Goal: Connect with others: Connect with others

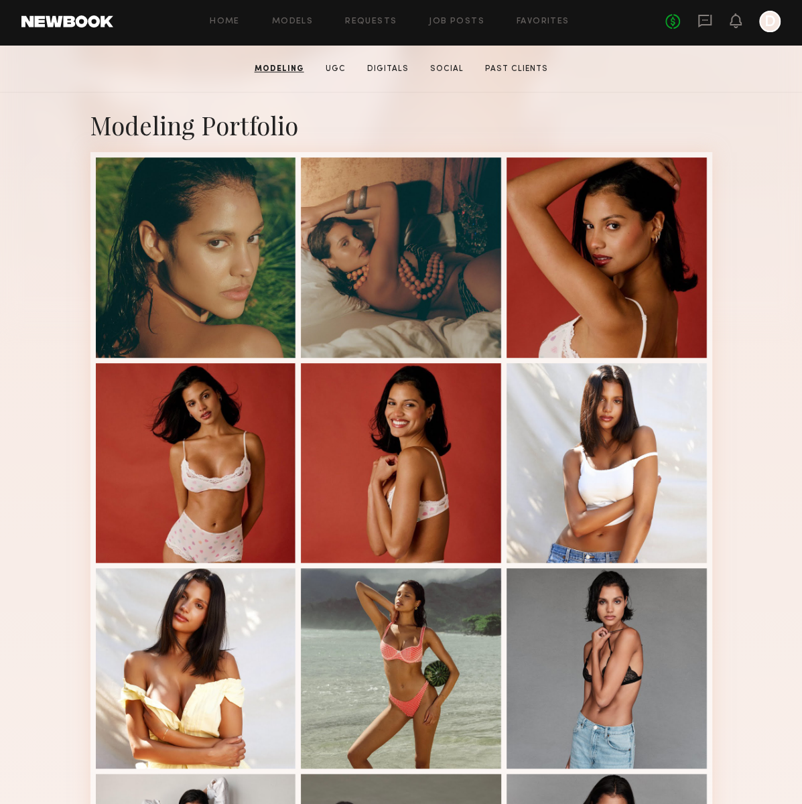
scroll to position [134, 0]
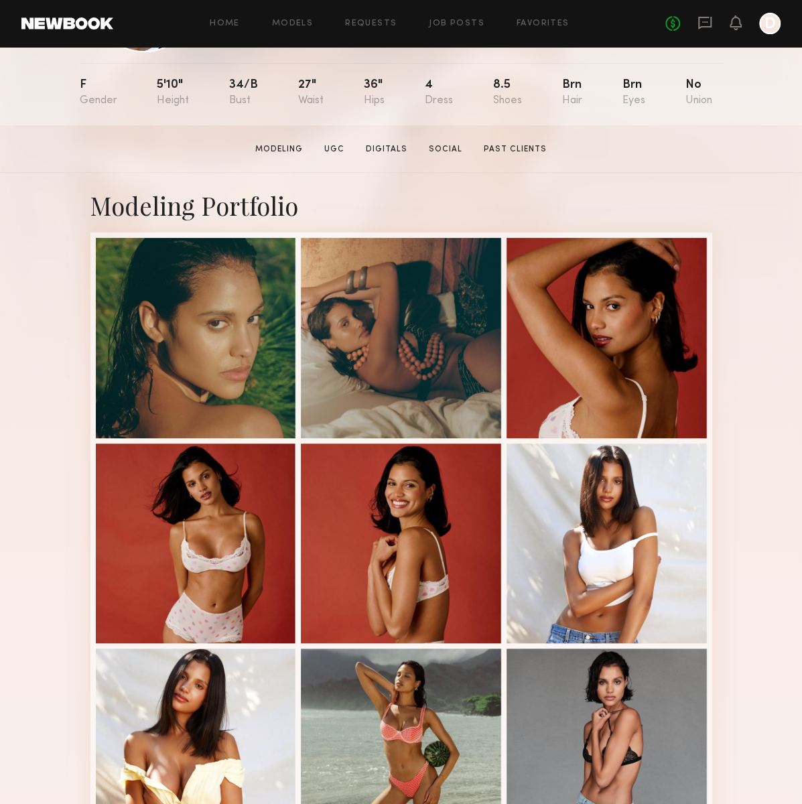
click at [769, 29] on div at bounding box center [769, 23] width 21 height 21
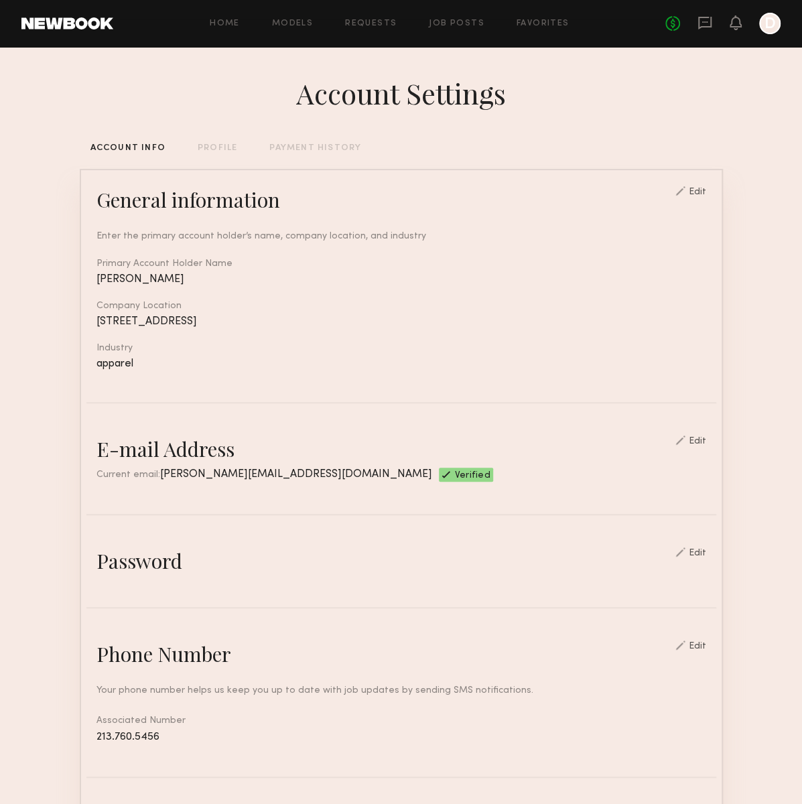
click at [539, 30] on div "Home Models Requests Job Posts Favorites Sign Out No fees up to $5,000 D" at bounding box center [446, 23] width 667 height 21
click at [539, 23] on link "Favorites" at bounding box center [543, 23] width 53 height 9
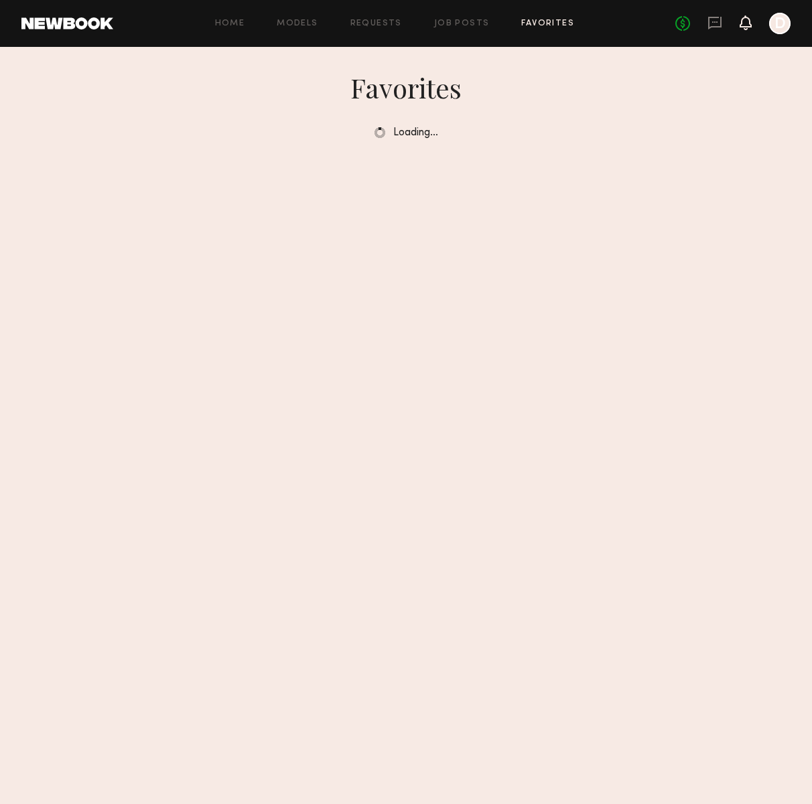
click at [741, 22] on icon at bounding box center [745, 21] width 11 height 9
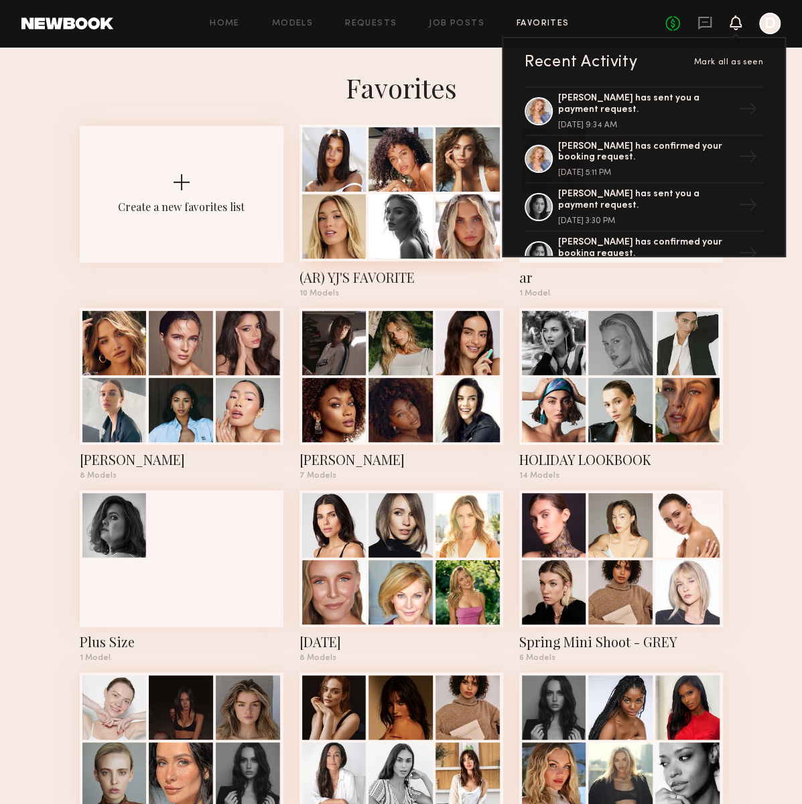
click at [419, 176] on div at bounding box center [401, 159] width 64 height 64
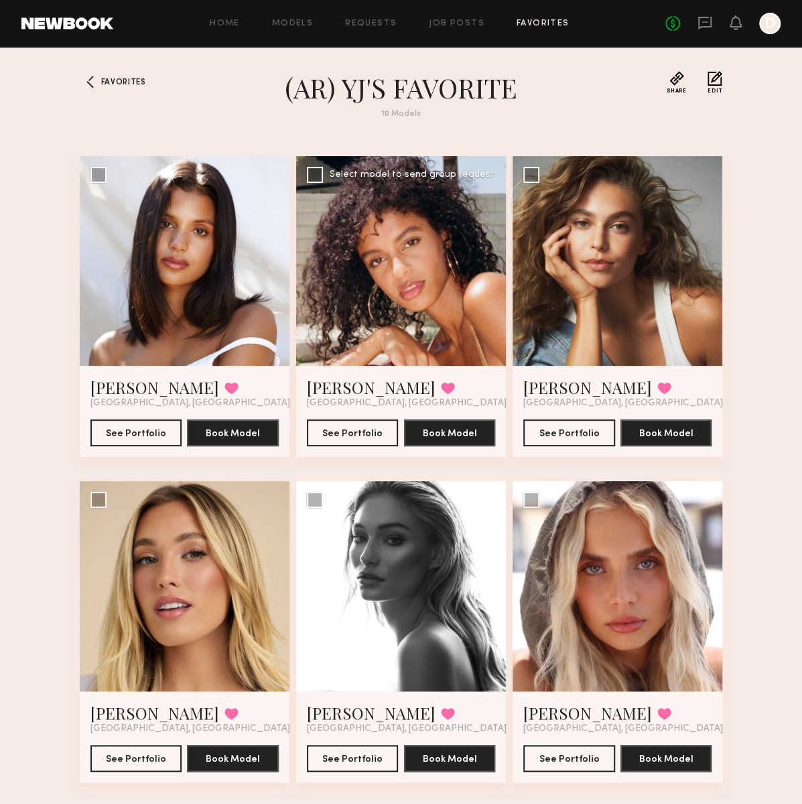
click at [405, 318] on div at bounding box center [401, 261] width 210 height 210
click at [368, 437] on button "See Portfolio" at bounding box center [353, 432] width 92 height 27
click at [594, 102] on h1 "(AR) YJ'S FAVORITE" at bounding box center [401, 88] width 482 height 34
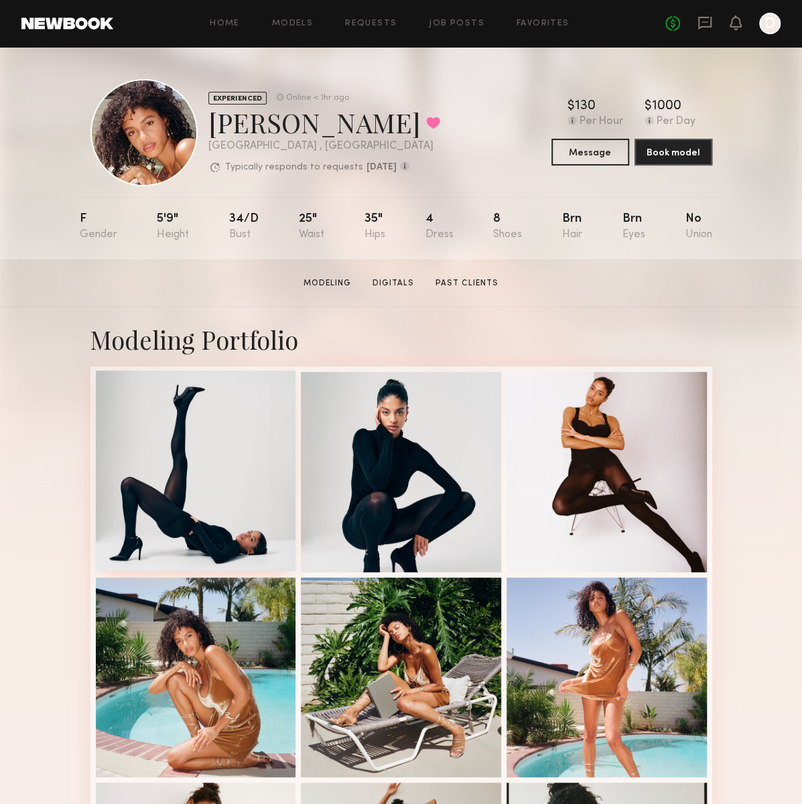
click at [214, 483] on div at bounding box center [196, 471] width 200 height 200
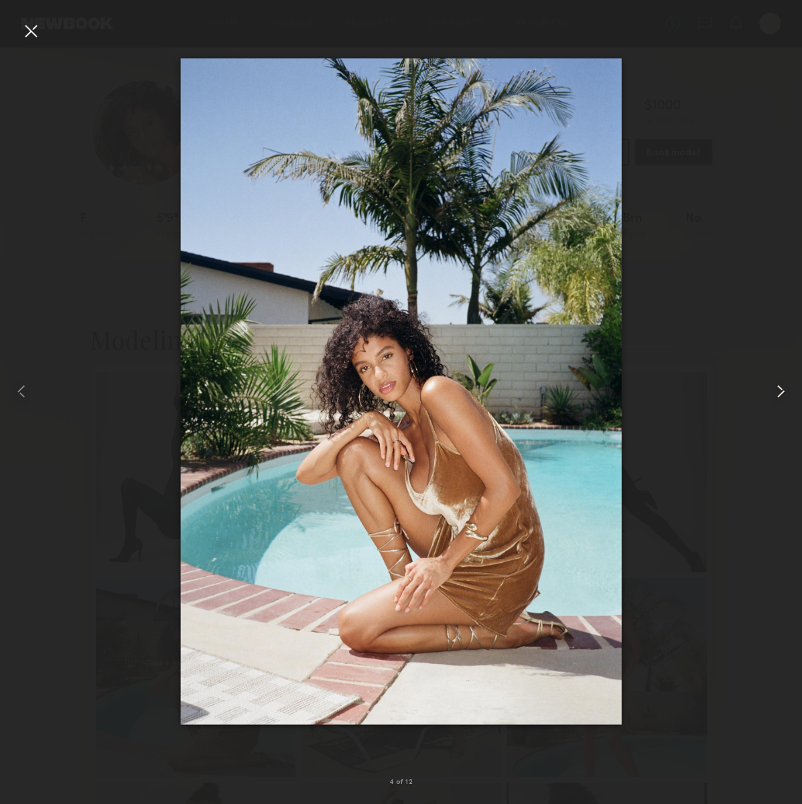
click at [775, 386] on common-icon at bounding box center [780, 391] width 21 height 21
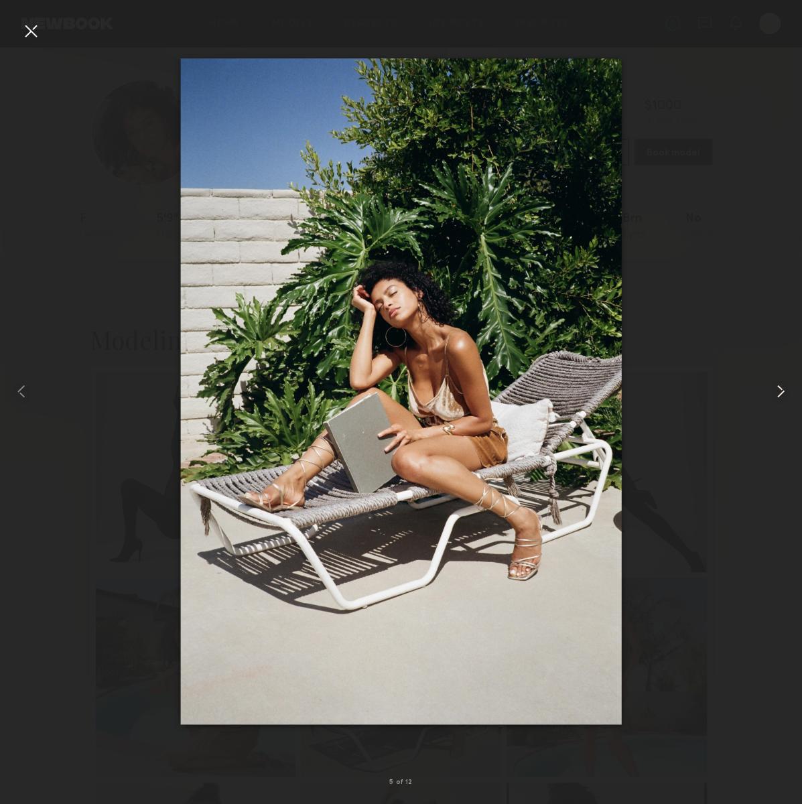
click at [775, 386] on common-icon at bounding box center [780, 391] width 21 height 21
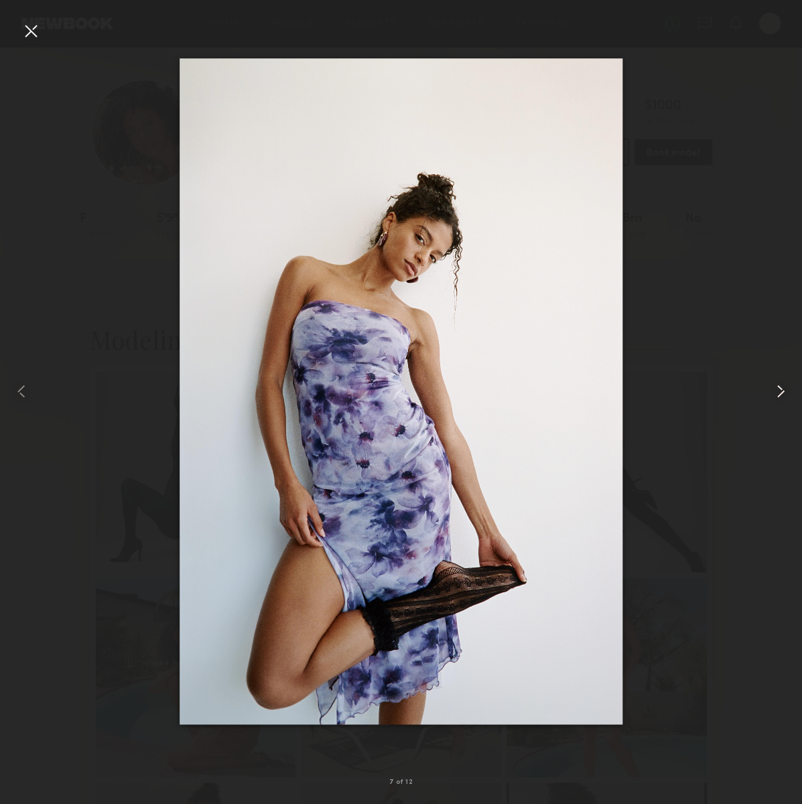
click at [775, 386] on common-icon at bounding box center [780, 391] width 21 height 21
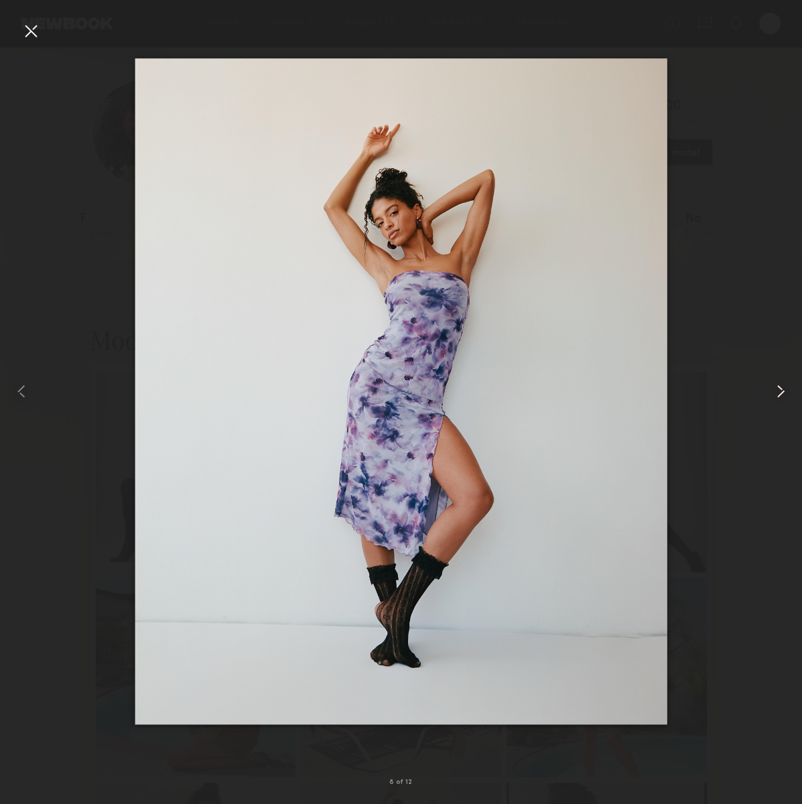
click at [775, 386] on common-icon at bounding box center [780, 391] width 21 height 21
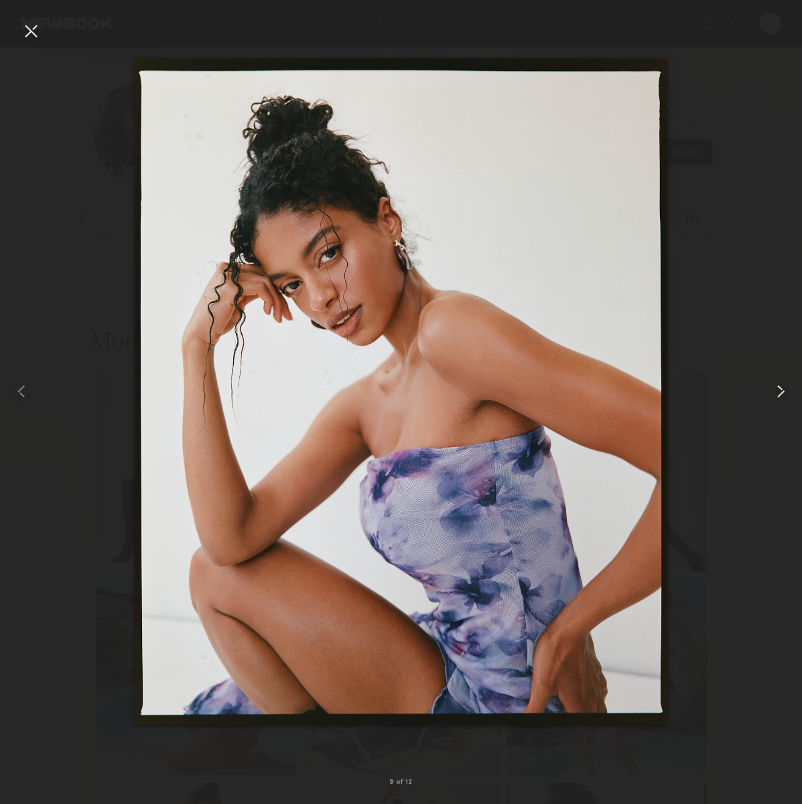
click at [775, 386] on common-icon at bounding box center [780, 391] width 21 height 21
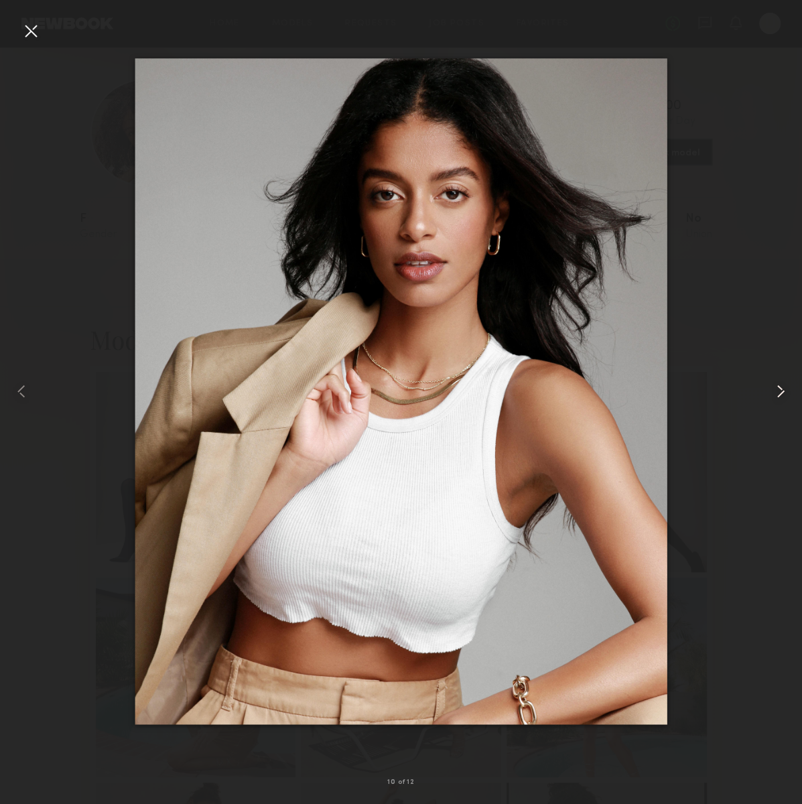
click at [775, 386] on common-icon at bounding box center [780, 391] width 21 height 21
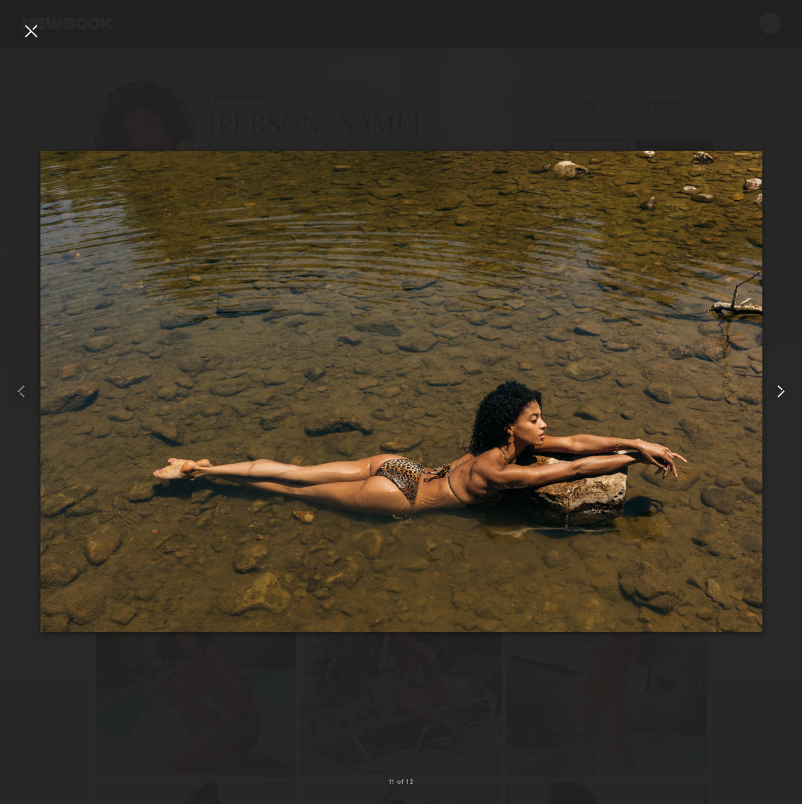
click at [775, 386] on common-icon at bounding box center [780, 391] width 21 height 21
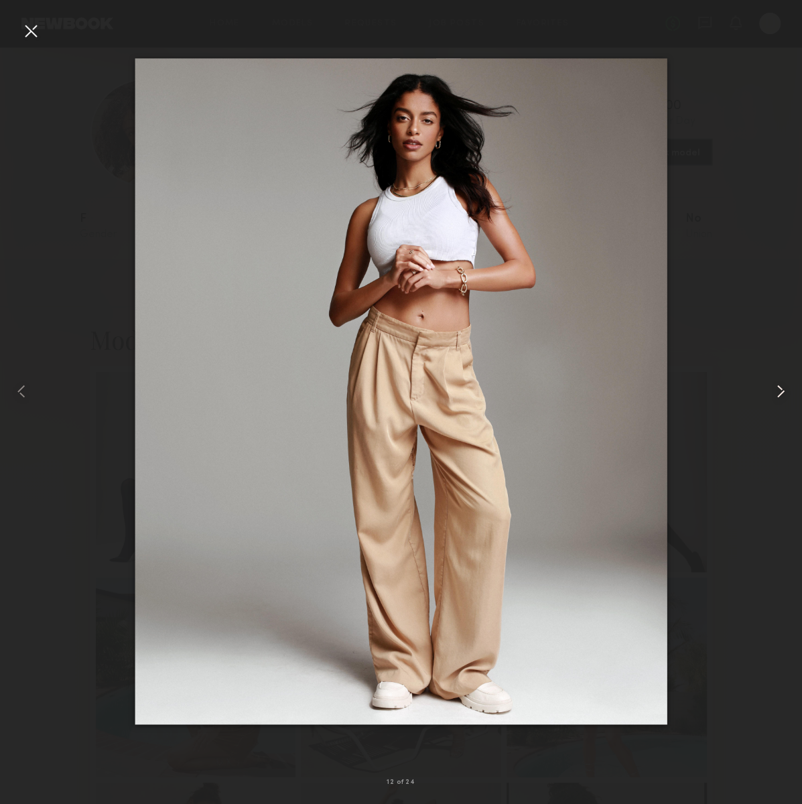
click at [775, 386] on common-icon at bounding box center [780, 391] width 21 height 21
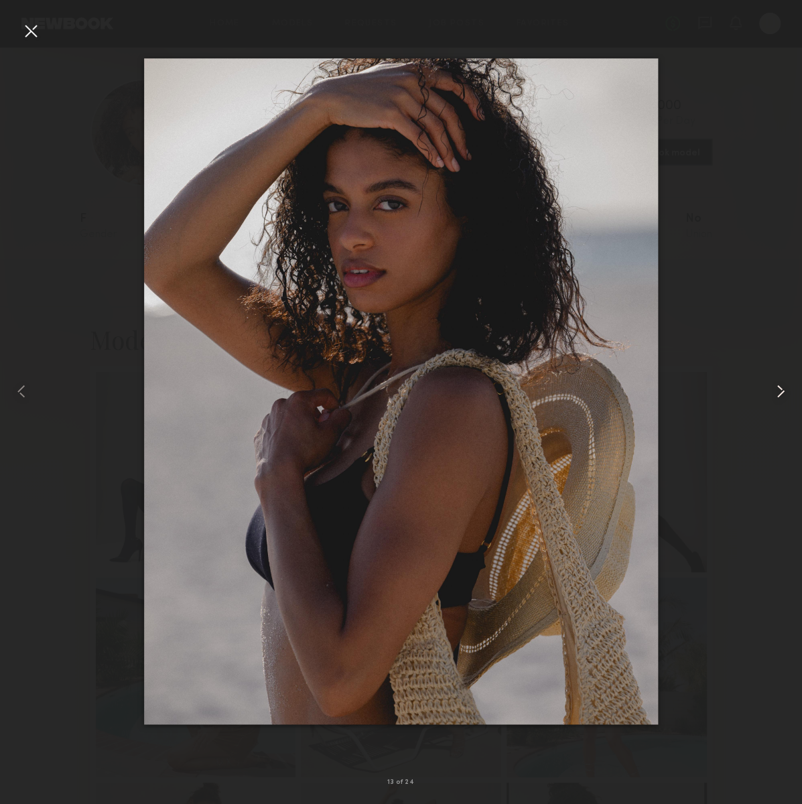
click at [775, 386] on common-icon at bounding box center [780, 391] width 21 height 21
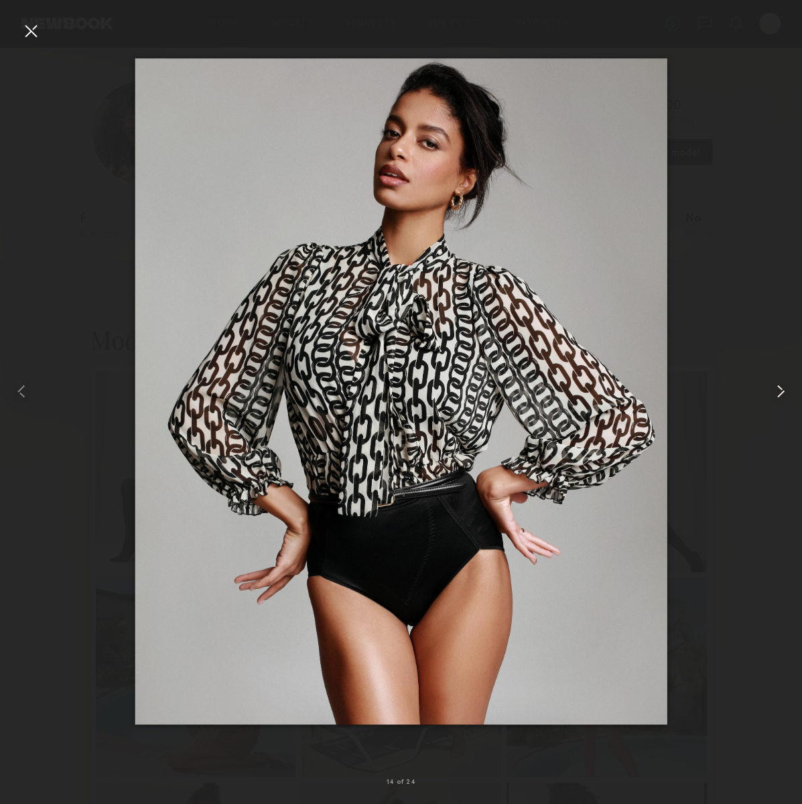
click at [775, 386] on common-icon at bounding box center [780, 391] width 21 height 21
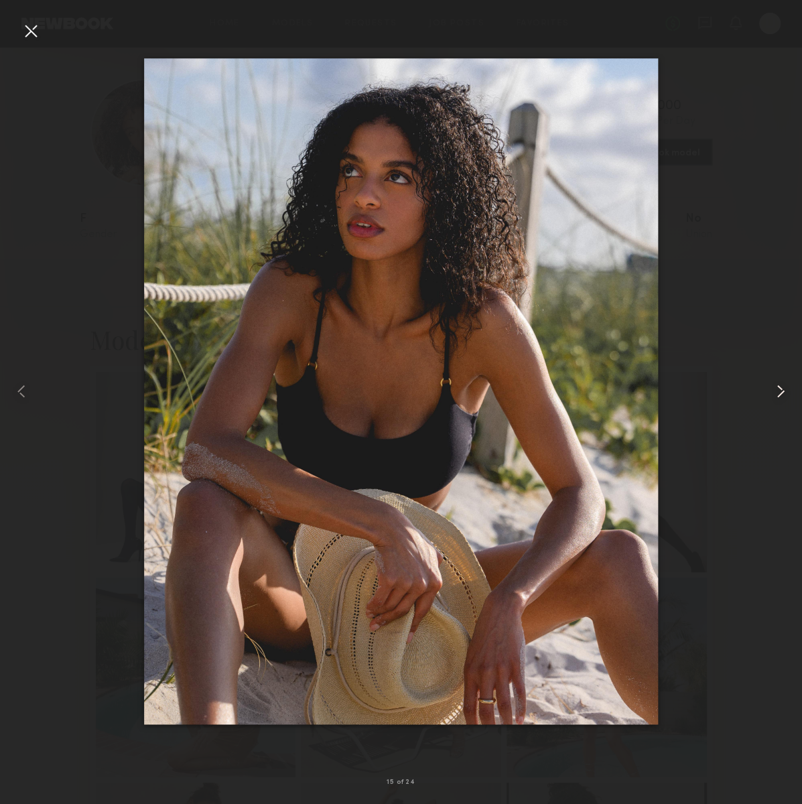
click at [775, 386] on common-icon at bounding box center [780, 391] width 21 height 21
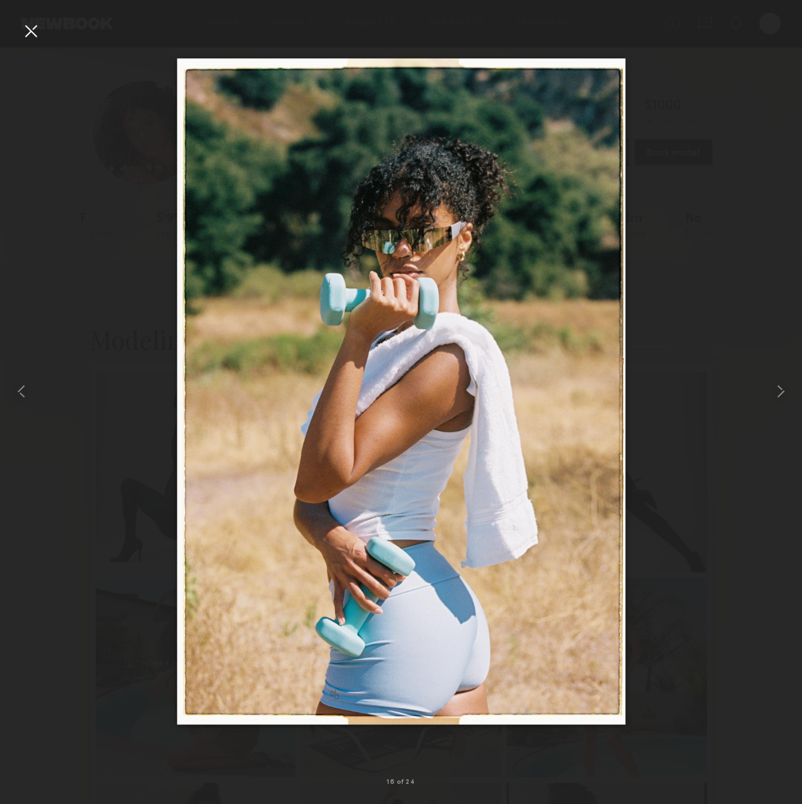
click at [35, 29] on div at bounding box center [30, 30] width 21 height 21
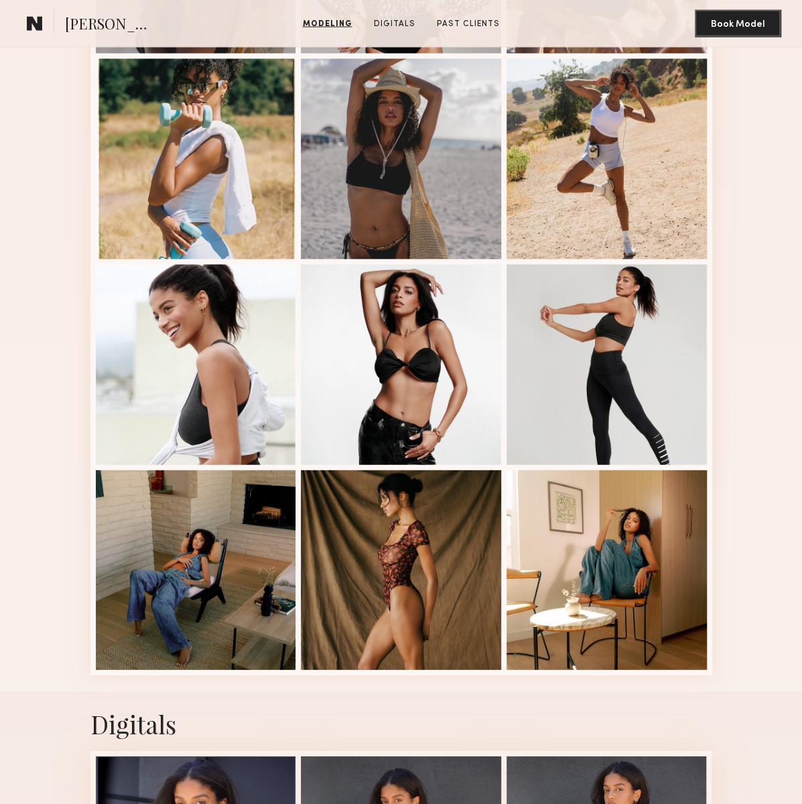
scroll to position [1407, 0]
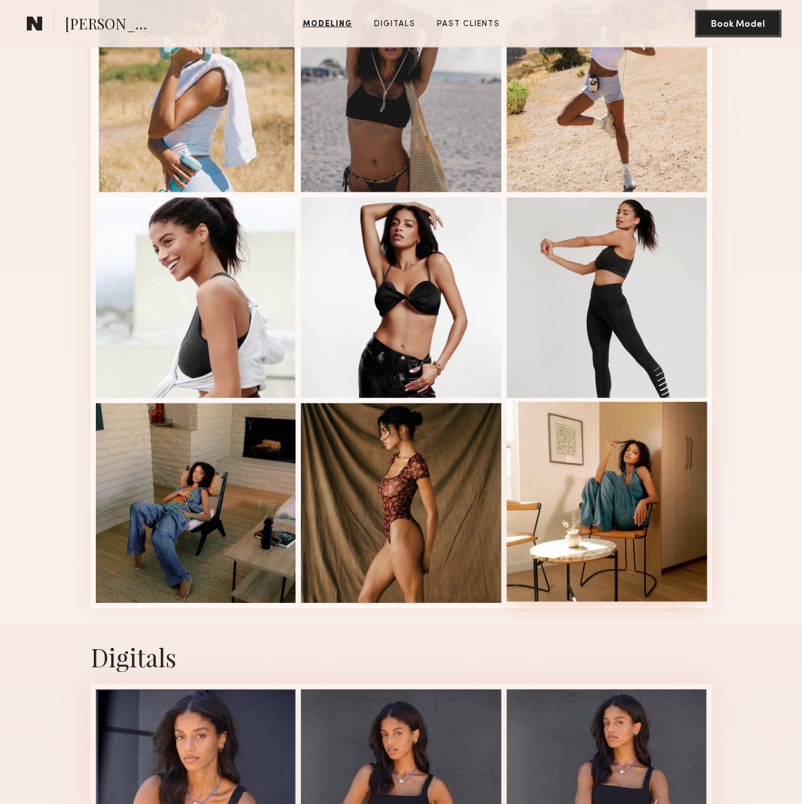
click at [610, 429] on div at bounding box center [607, 502] width 200 height 200
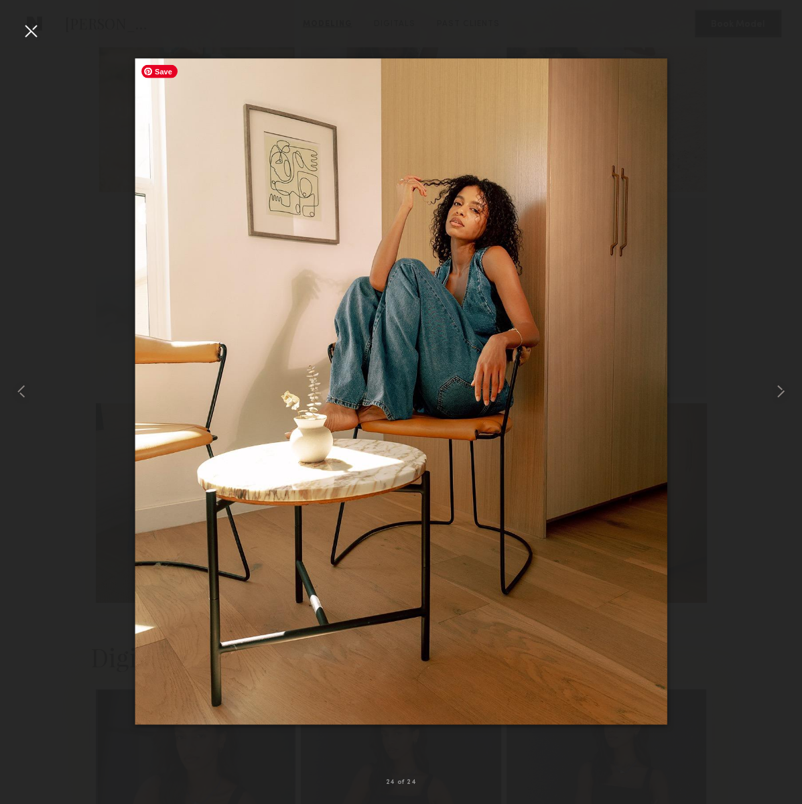
click at [526, 425] on img at bounding box center [401, 391] width 533 height 666
click at [33, 385] on div at bounding box center [401, 391] width 802 height 740
click at [16, 392] on common-icon at bounding box center [21, 391] width 21 height 21
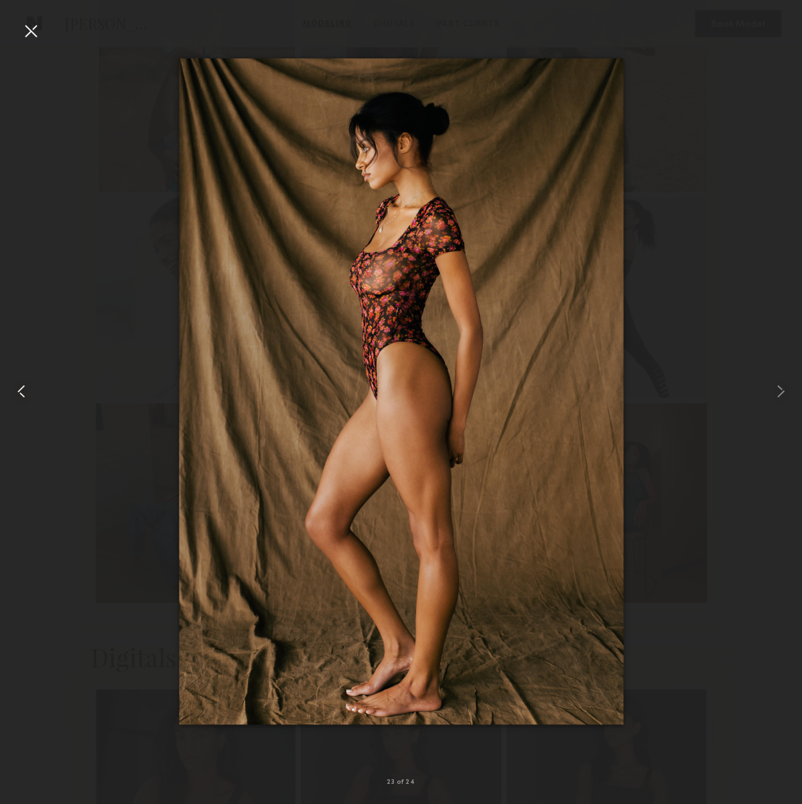
click at [16, 392] on common-icon at bounding box center [21, 391] width 21 height 21
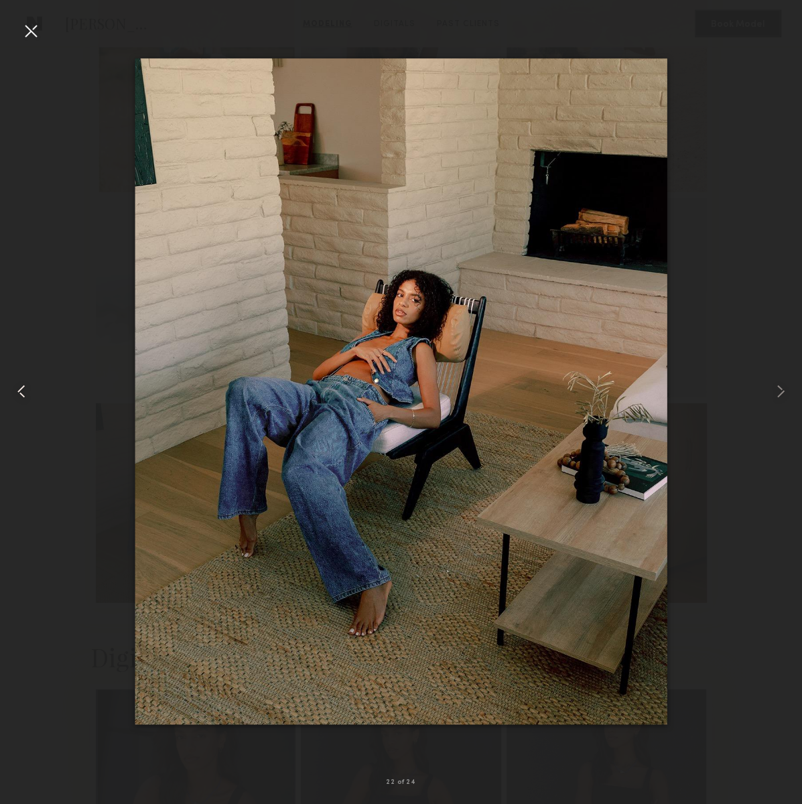
click at [16, 392] on common-icon at bounding box center [21, 391] width 21 height 21
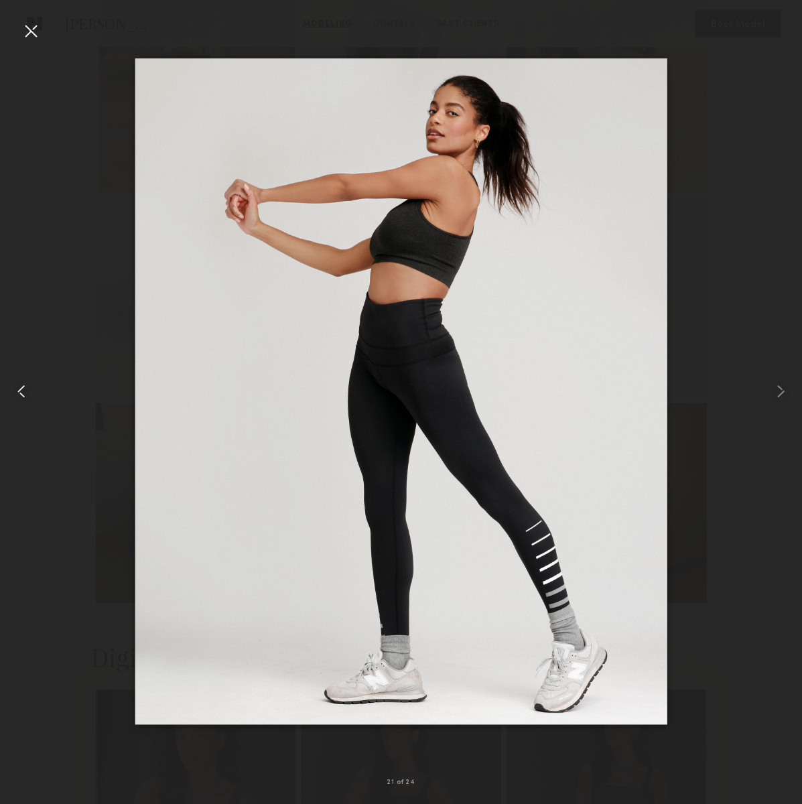
click at [16, 392] on common-icon at bounding box center [21, 391] width 21 height 21
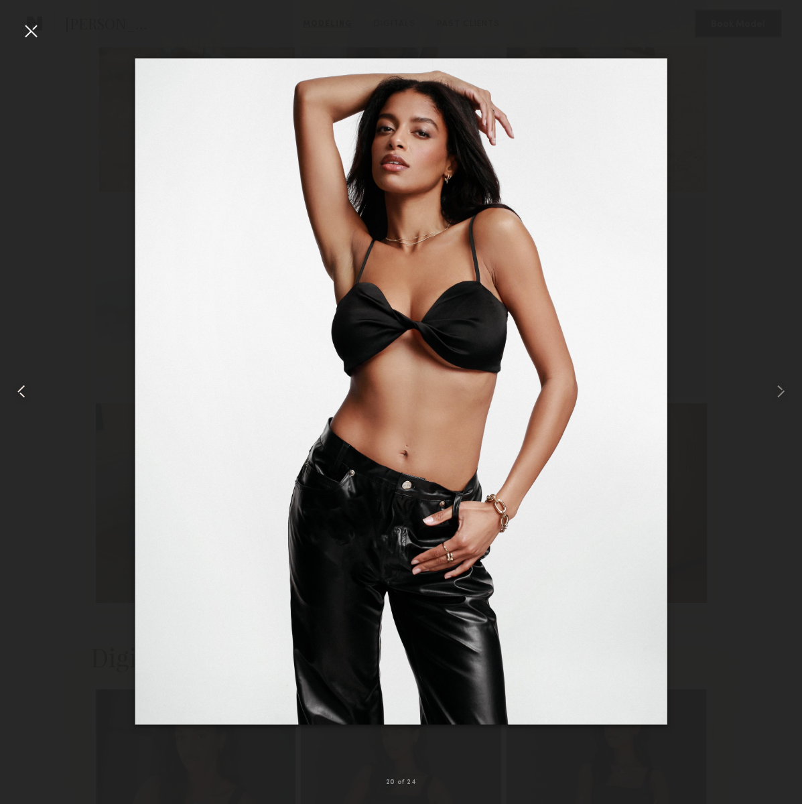
click at [16, 392] on common-icon at bounding box center [21, 391] width 21 height 21
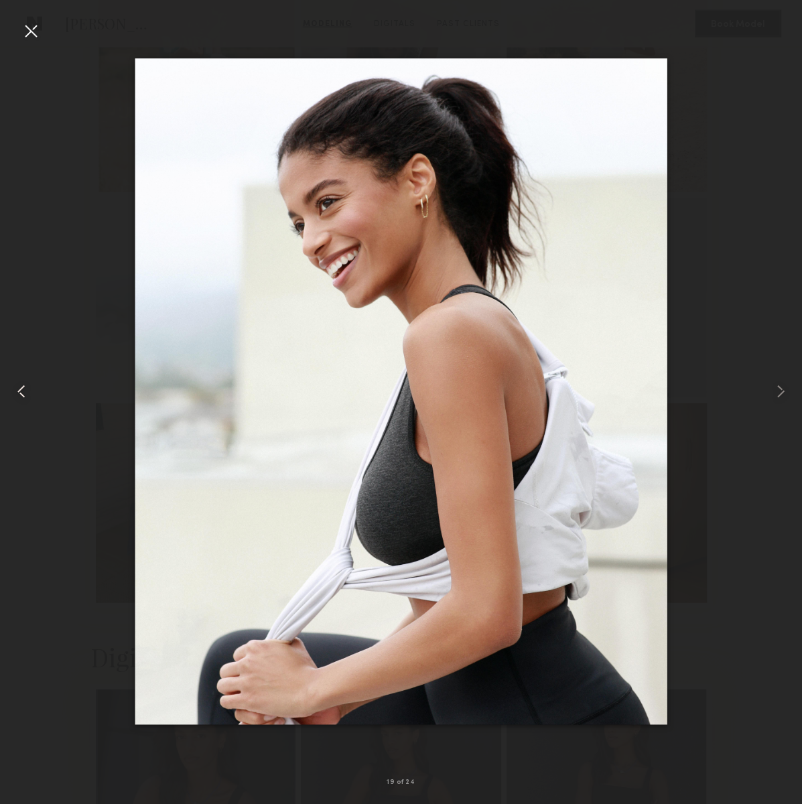
click at [16, 392] on common-icon at bounding box center [21, 391] width 21 height 21
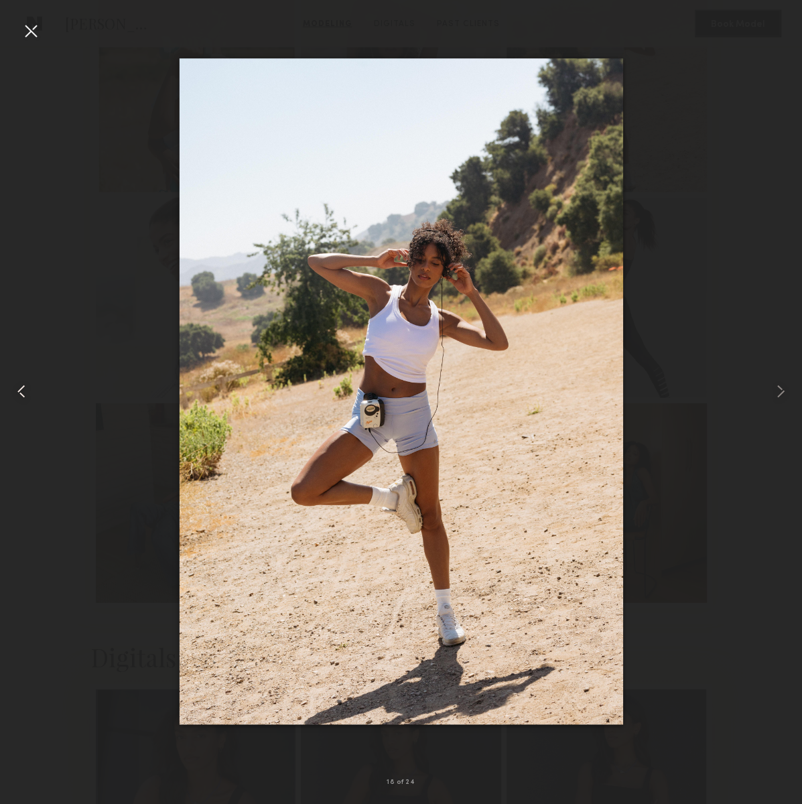
click at [16, 392] on common-icon at bounding box center [21, 391] width 21 height 21
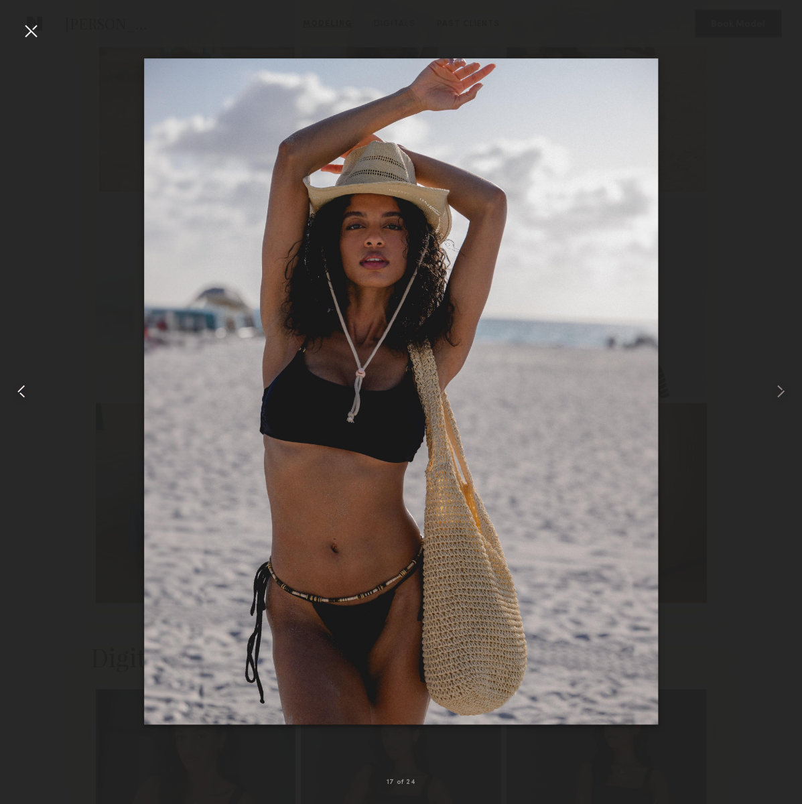
click at [16, 392] on common-icon at bounding box center [21, 391] width 21 height 21
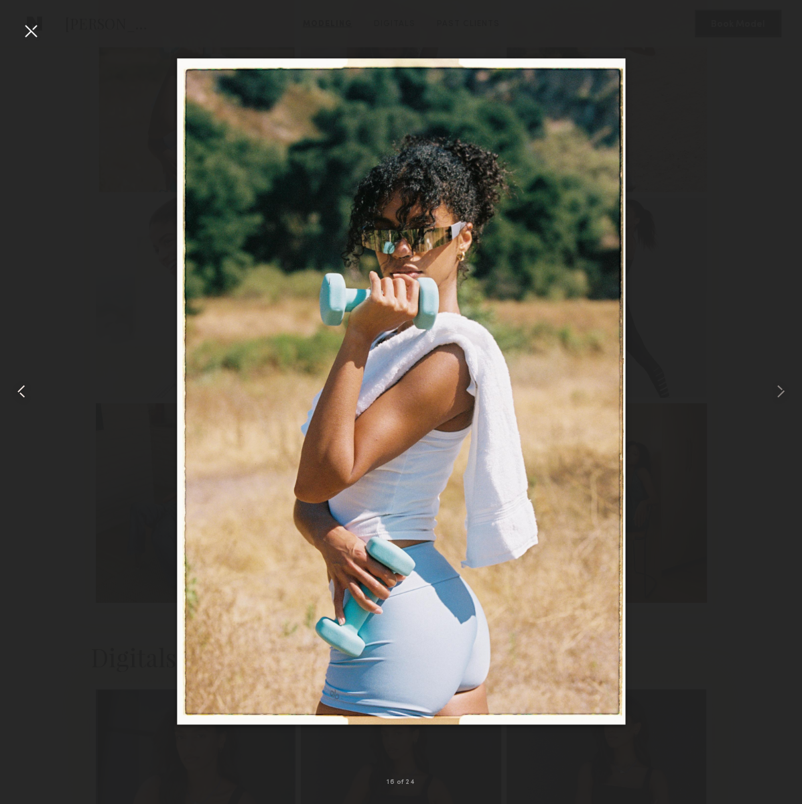
click at [16, 392] on common-icon at bounding box center [21, 391] width 21 height 21
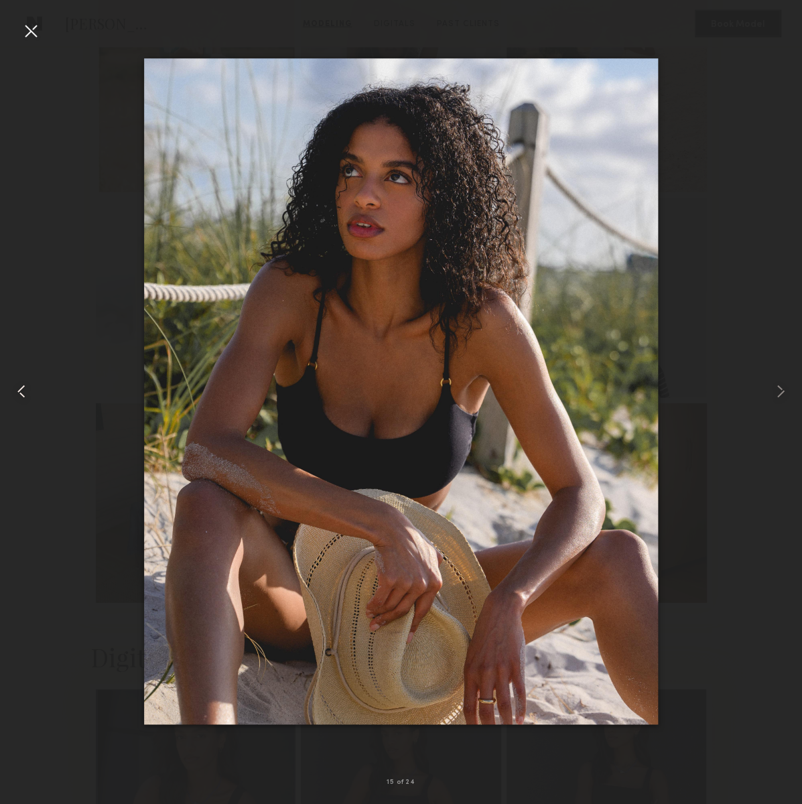
click at [16, 392] on common-icon at bounding box center [21, 391] width 21 height 21
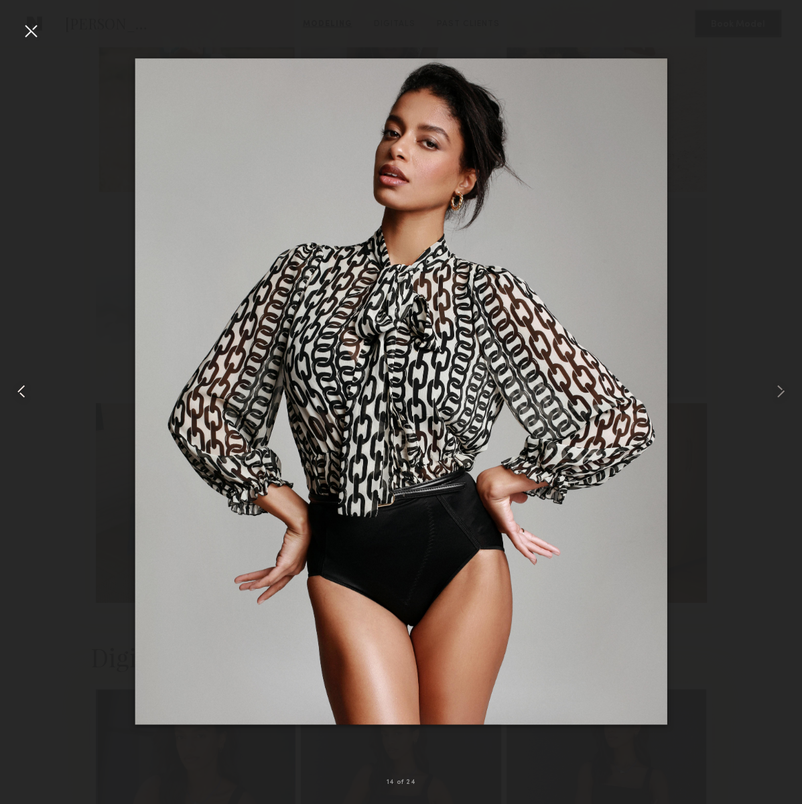
click at [16, 392] on common-icon at bounding box center [21, 391] width 21 height 21
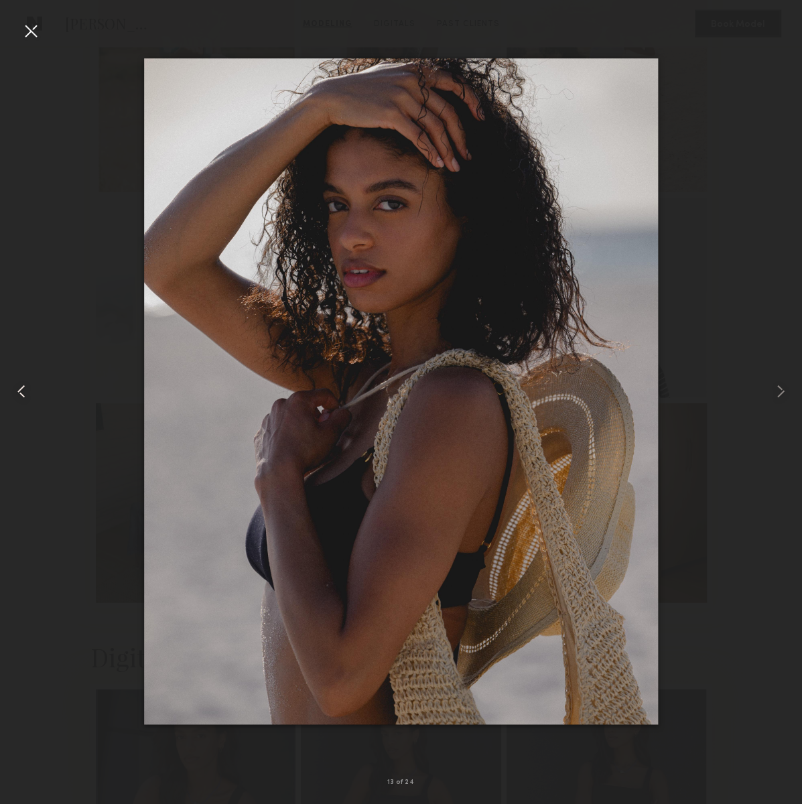
click at [16, 392] on common-icon at bounding box center [21, 391] width 21 height 21
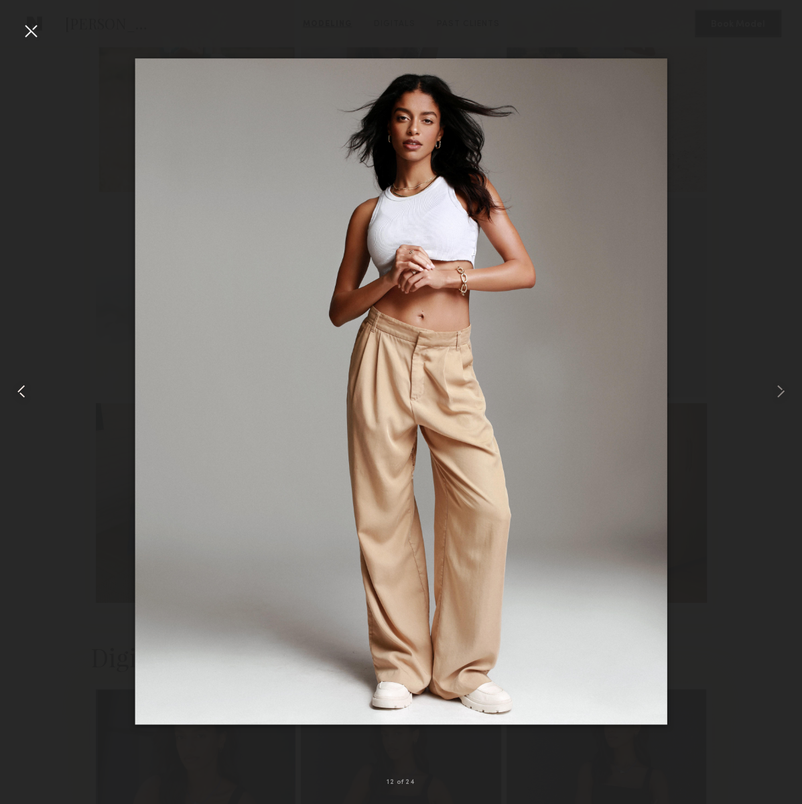
click at [16, 392] on common-icon at bounding box center [21, 391] width 21 height 21
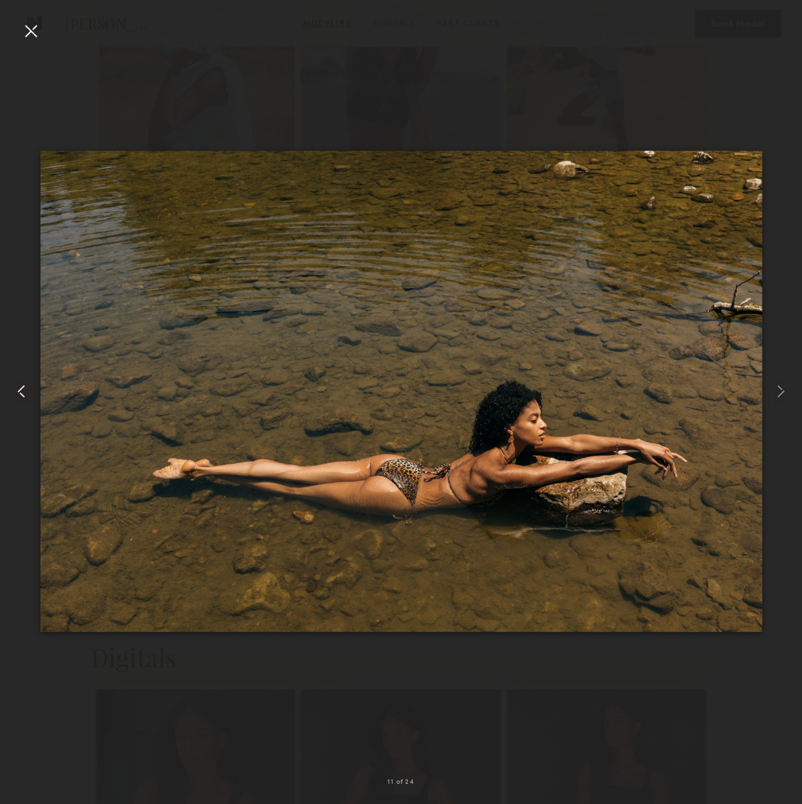
click at [16, 392] on common-icon at bounding box center [21, 391] width 21 height 21
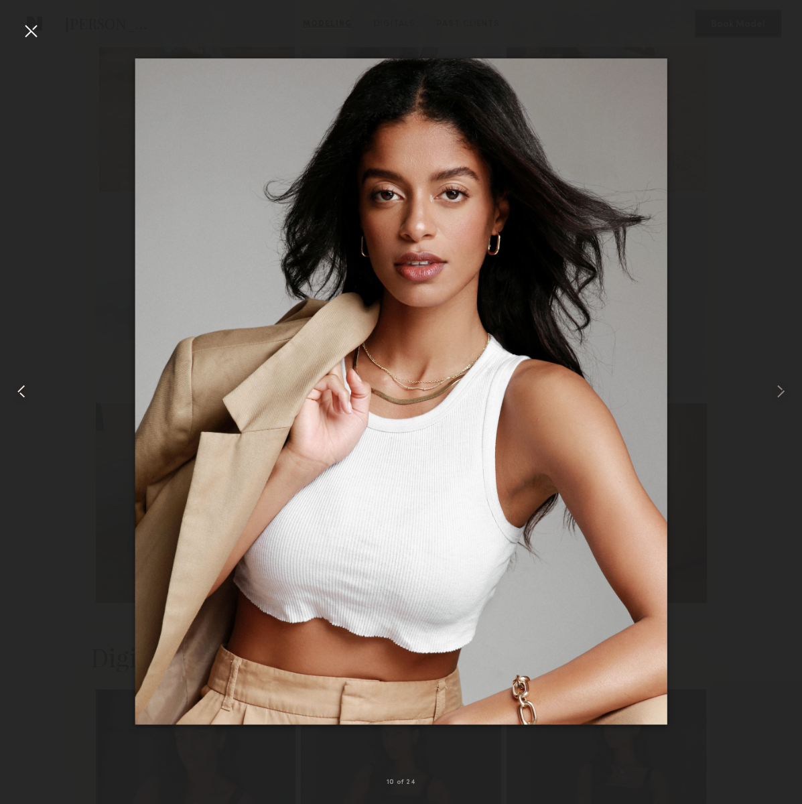
click at [16, 392] on common-icon at bounding box center [21, 391] width 21 height 21
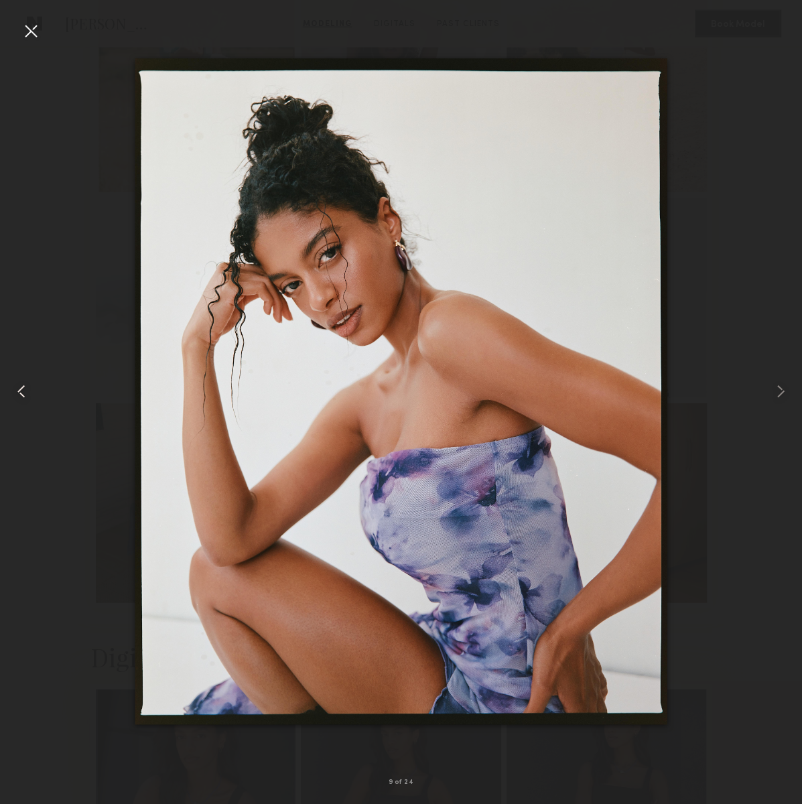
click at [16, 392] on common-icon at bounding box center [21, 391] width 21 height 21
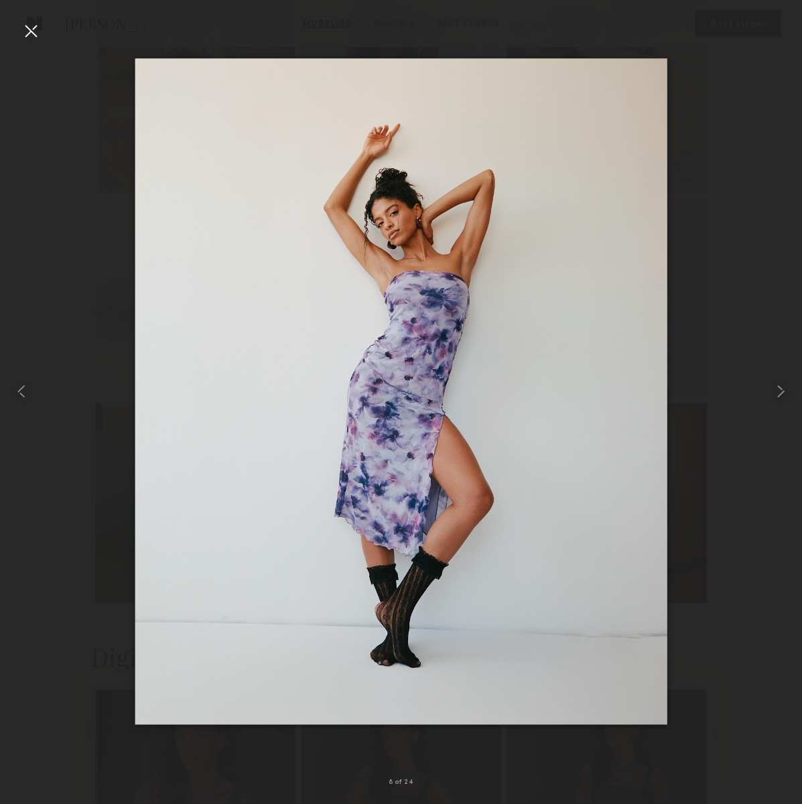
click at [692, 317] on div at bounding box center [401, 391] width 802 height 740
click at [779, 391] on common-icon at bounding box center [780, 391] width 21 height 21
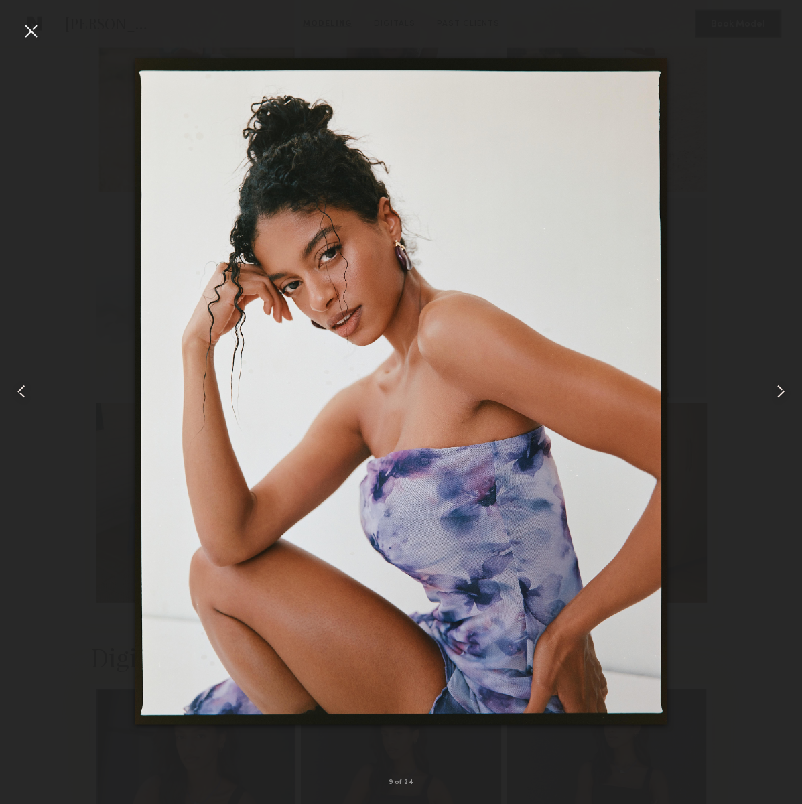
click at [33, 26] on div at bounding box center [30, 30] width 21 height 21
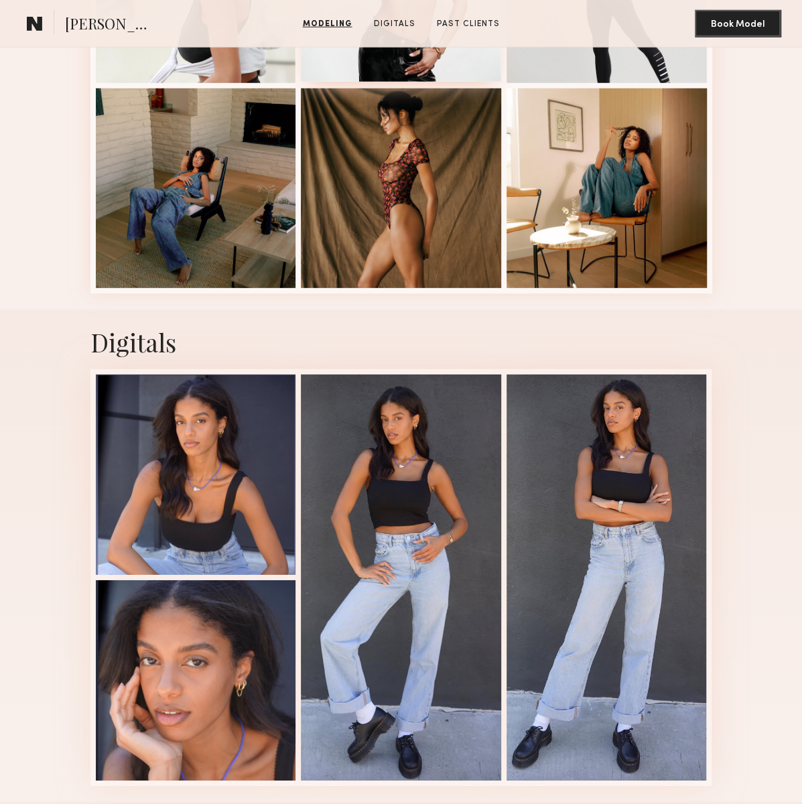
scroll to position [1742, 0]
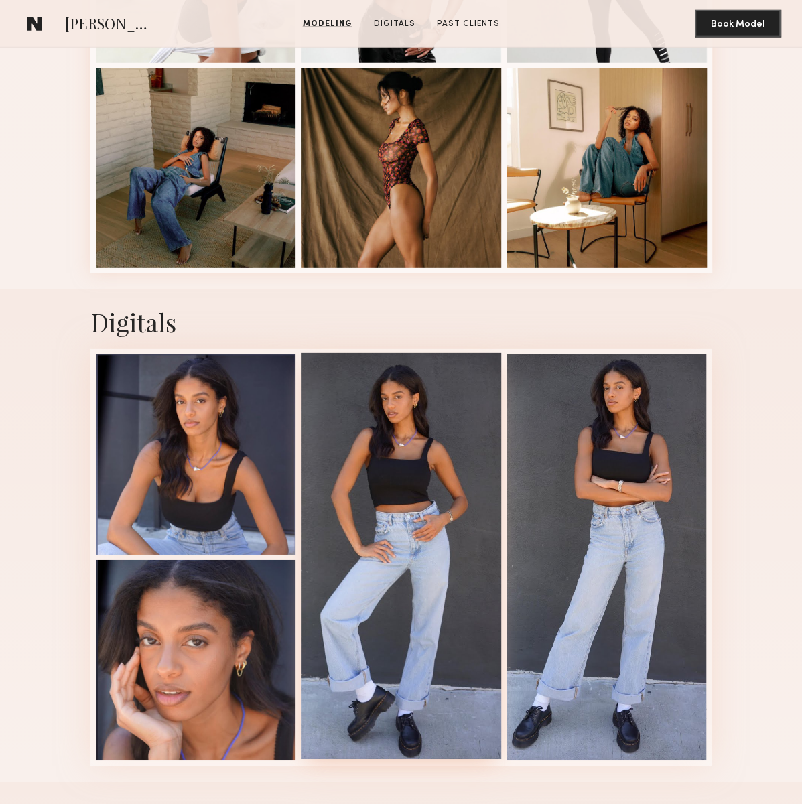
click at [413, 428] on div at bounding box center [401, 555] width 200 height 405
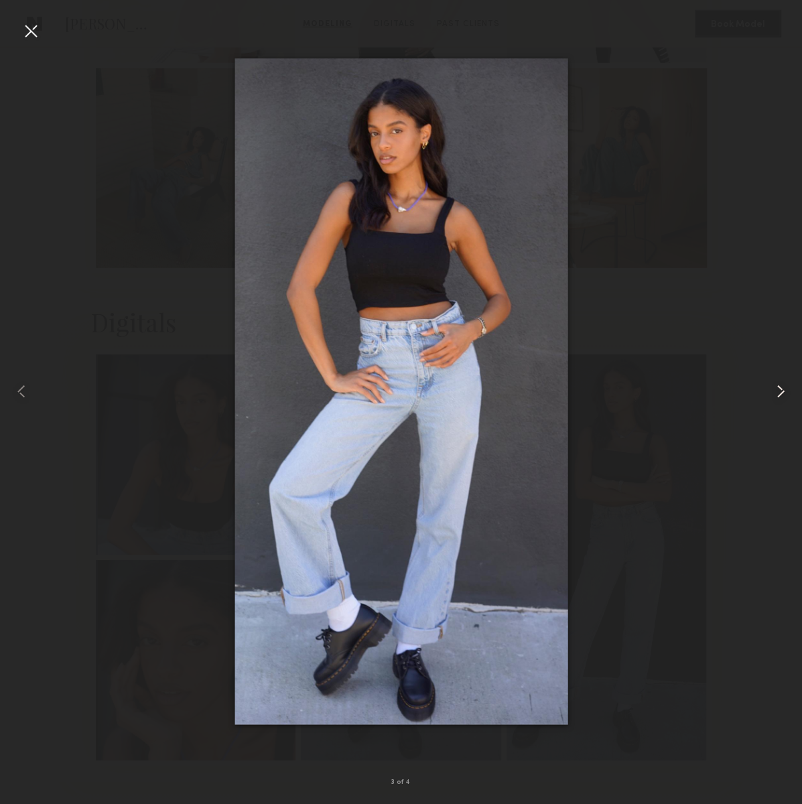
click at [777, 386] on common-icon at bounding box center [780, 391] width 21 height 21
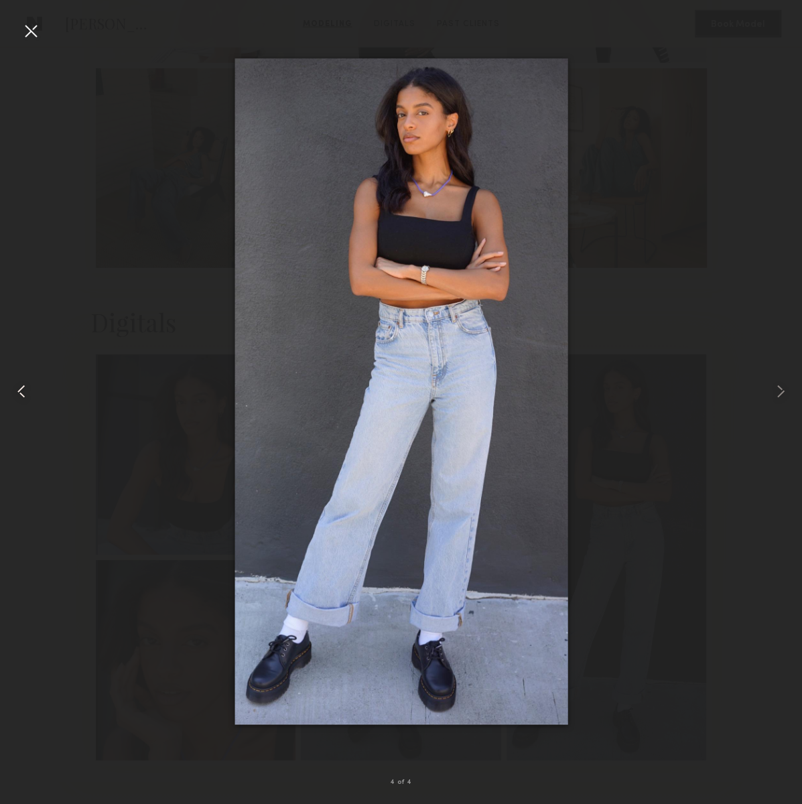
click at [22, 393] on common-icon at bounding box center [21, 391] width 21 height 21
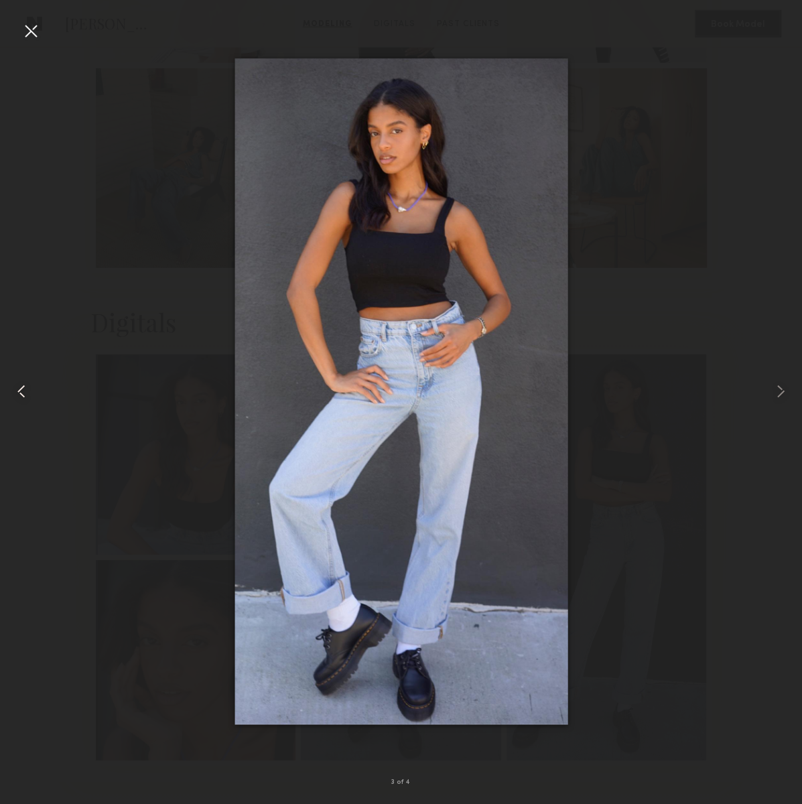
click at [22, 393] on common-icon at bounding box center [21, 391] width 21 height 21
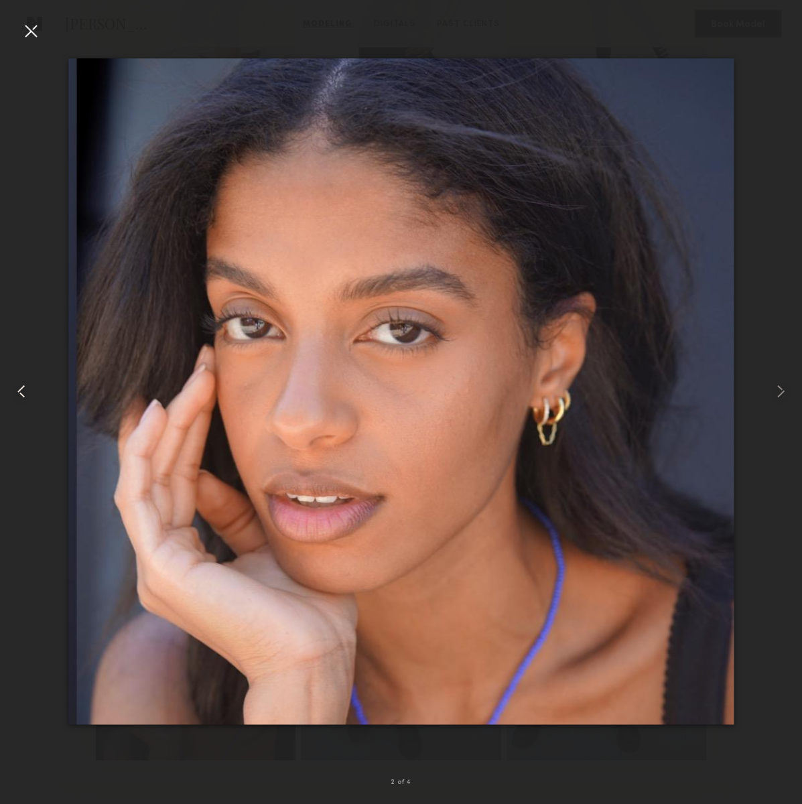
click at [22, 393] on common-icon at bounding box center [21, 391] width 21 height 21
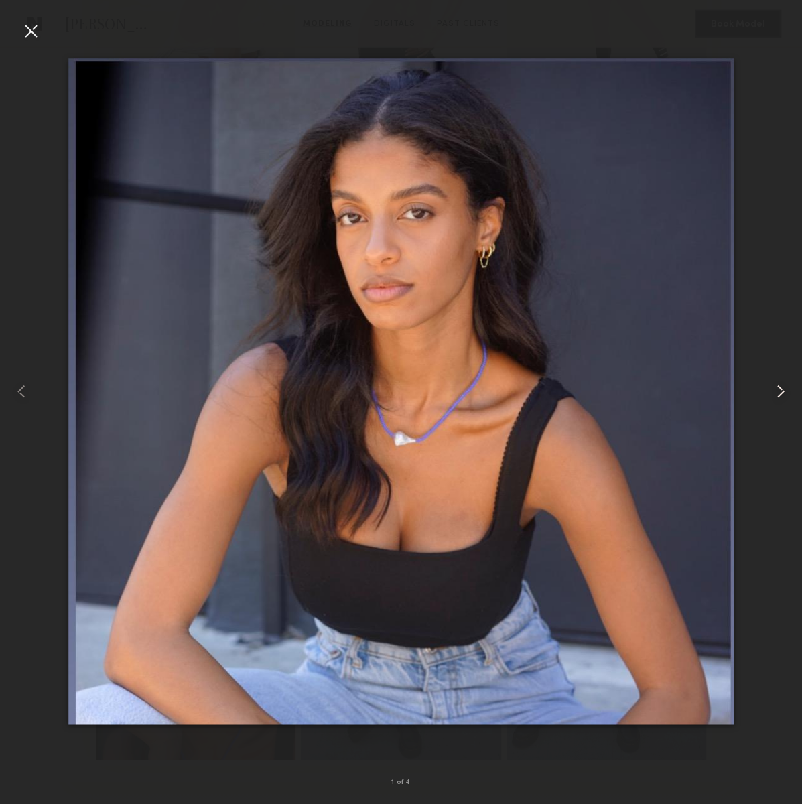
click at [783, 386] on common-icon at bounding box center [780, 391] width 21 height 21
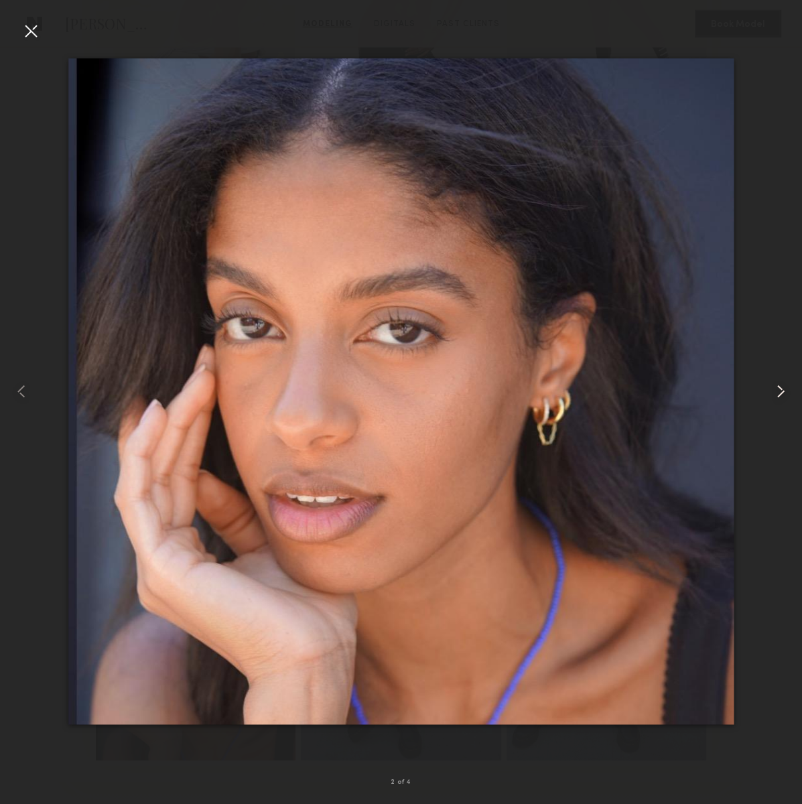
click at [783, 386] on common-icon at bounding box center [780, 391] width 21 height 21
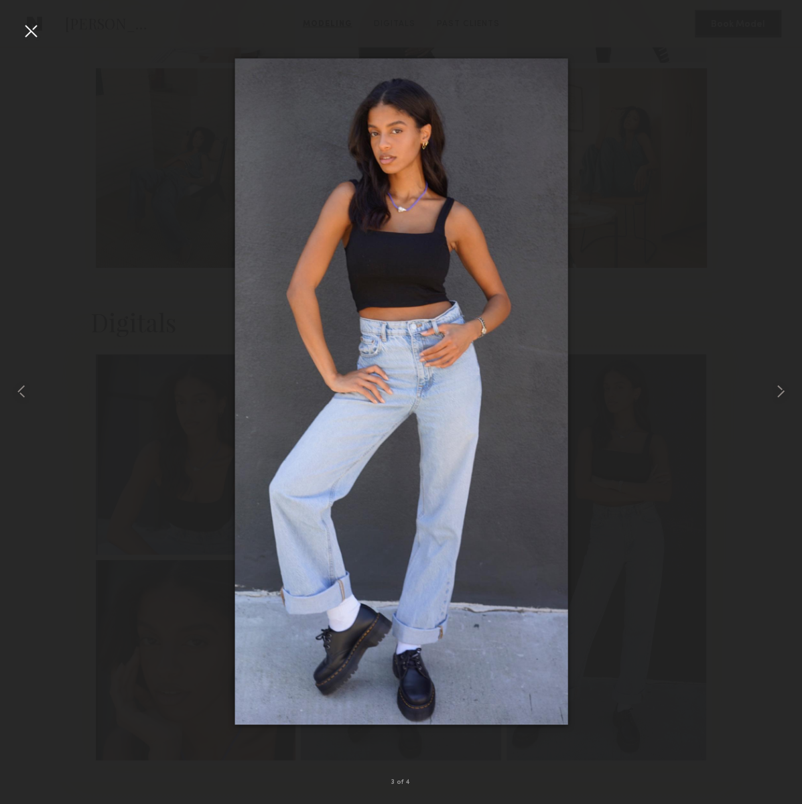
click at [21, 25] on div at bounding box center [30, 30] width 21 height 21
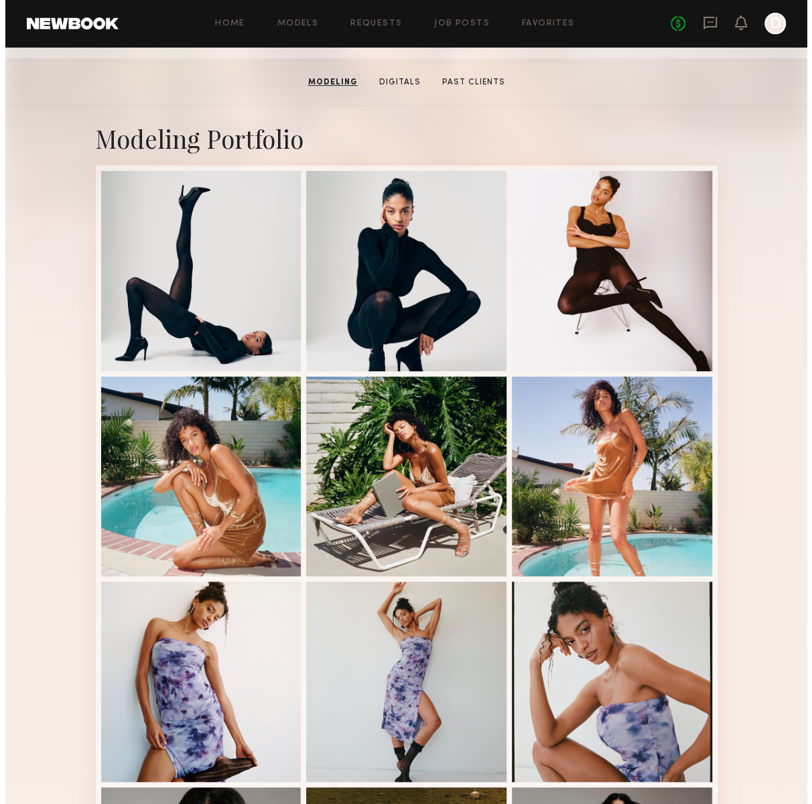
scroll to position [0, 0]
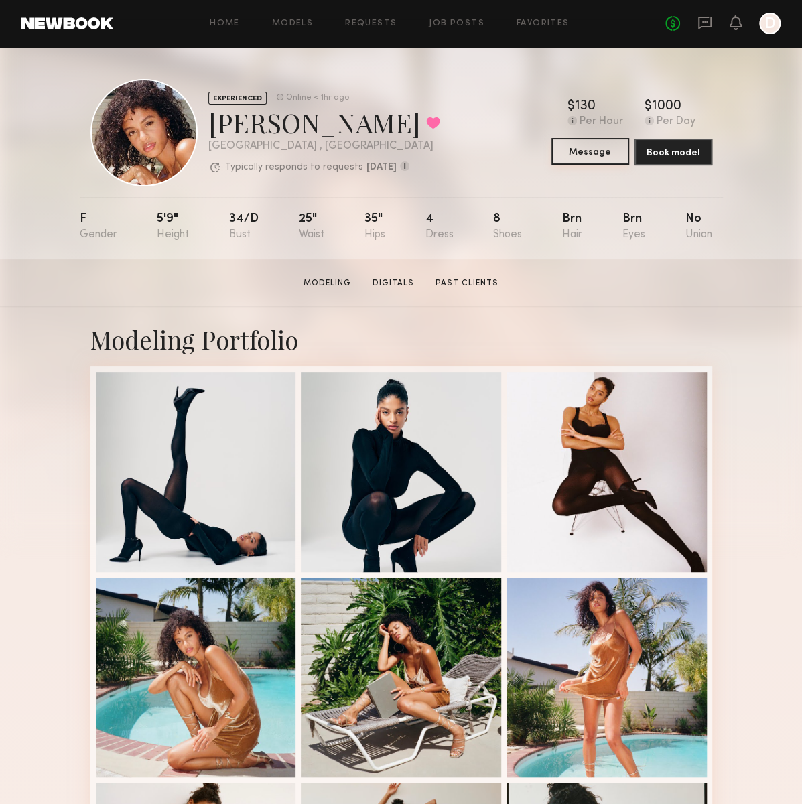
click at [591, 155] on button "Message" at bounding box center [590, 151] width 78 height 27
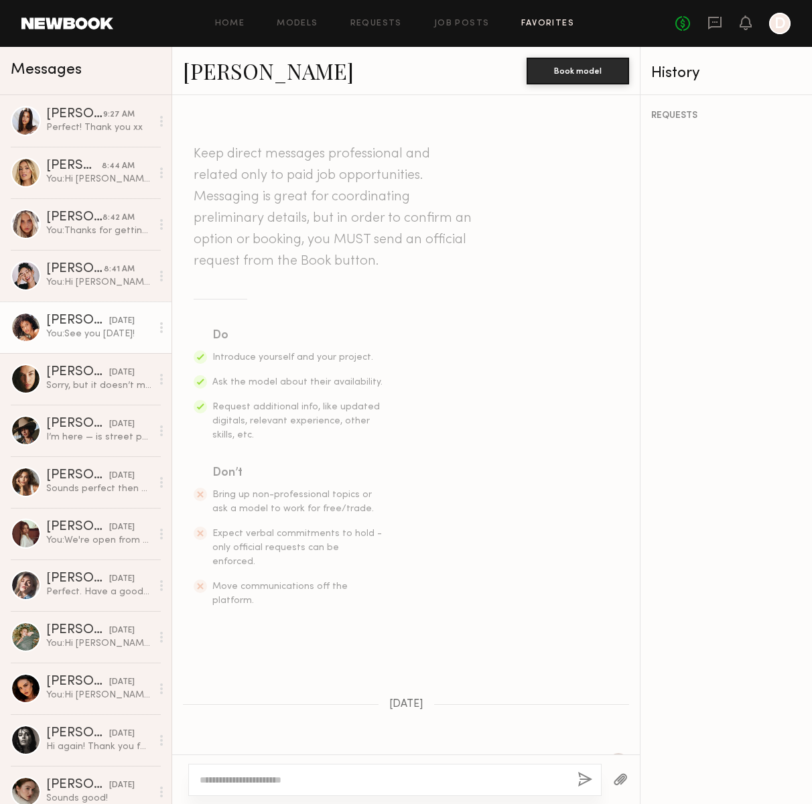
click at [549, 23] on link "Favorites" at bounding box center [547, 23] width 53 height 9
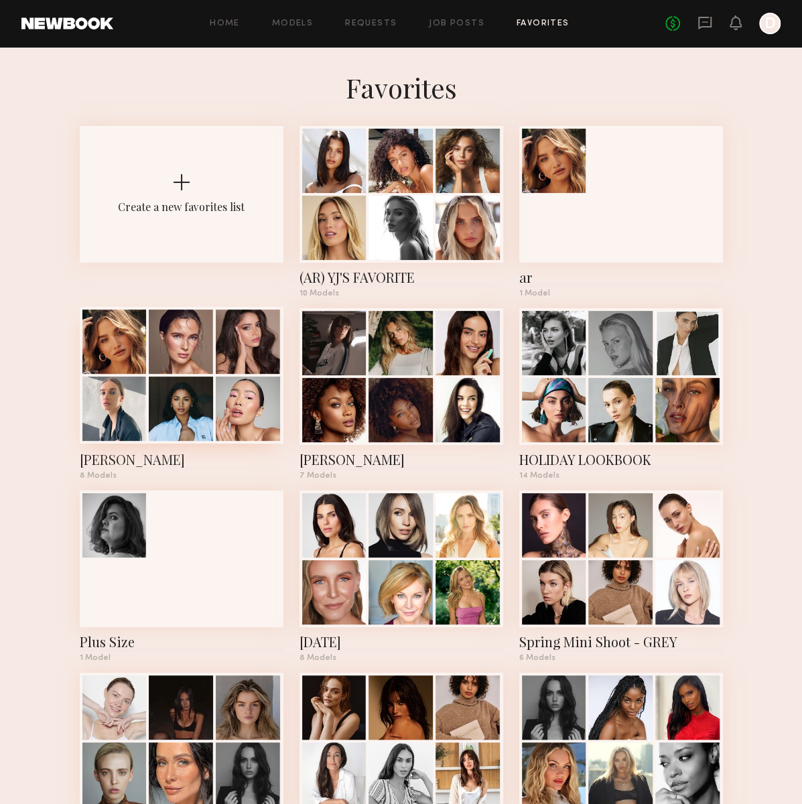
click at [249, 357] on div at bounding box center [248, 342] width 64 height 64
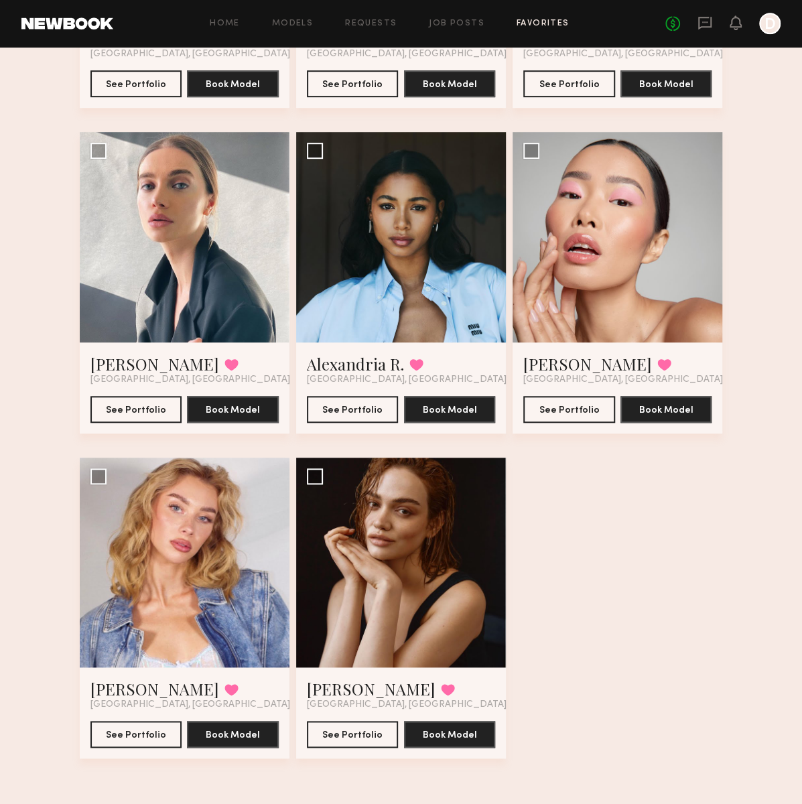
scroll to position [15, 0]
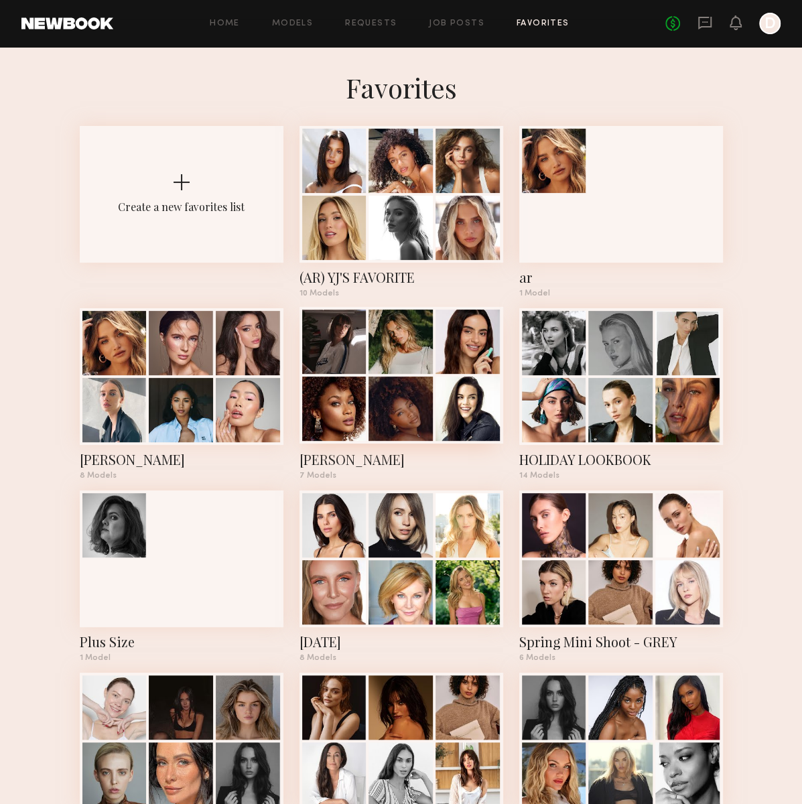
click at [425, 371] on div at bounding box center [401, 342] width 64 height 64
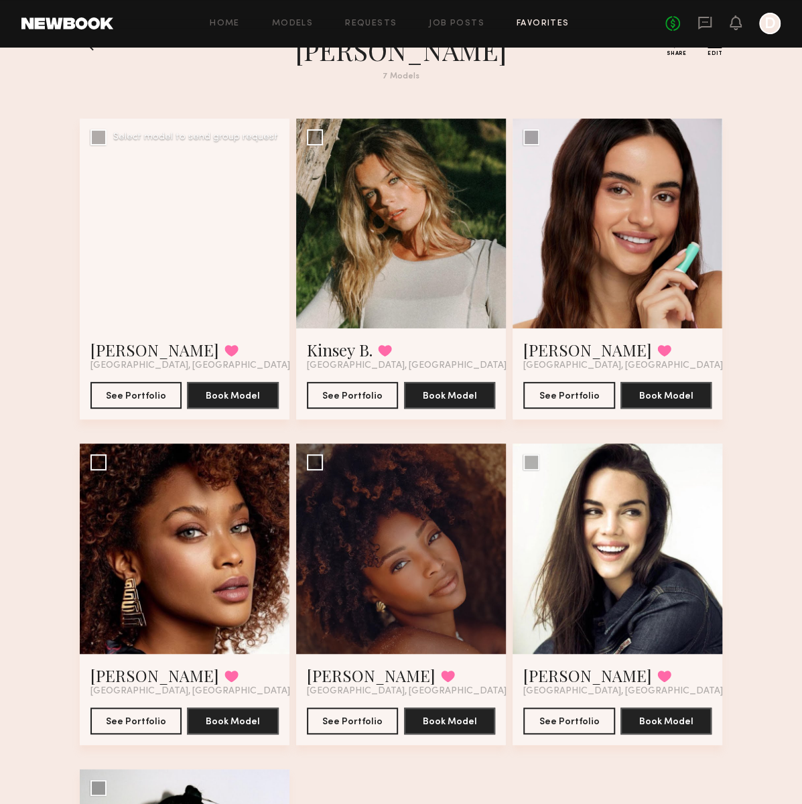
scroll to position [350, 0]
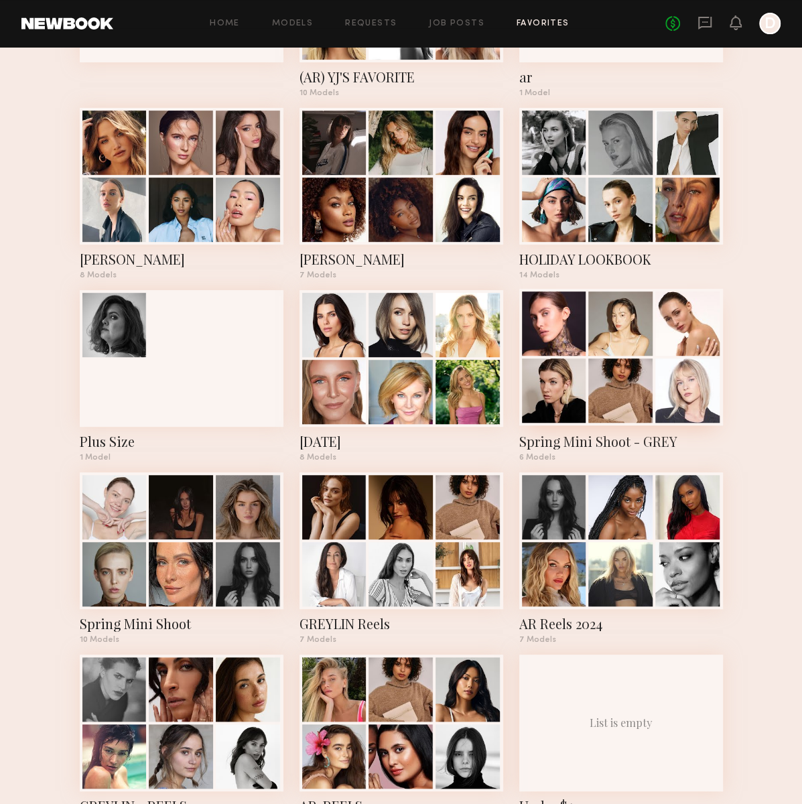
scroll to position [201, 0]
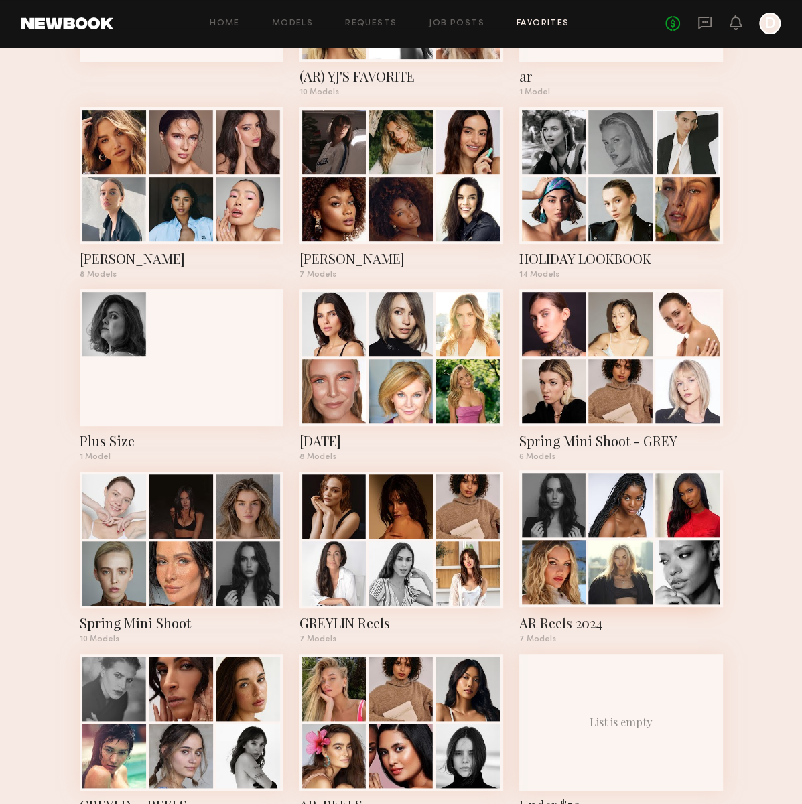
click at [666, 542] on div at bounding box center [687, 572] width 64 height 64
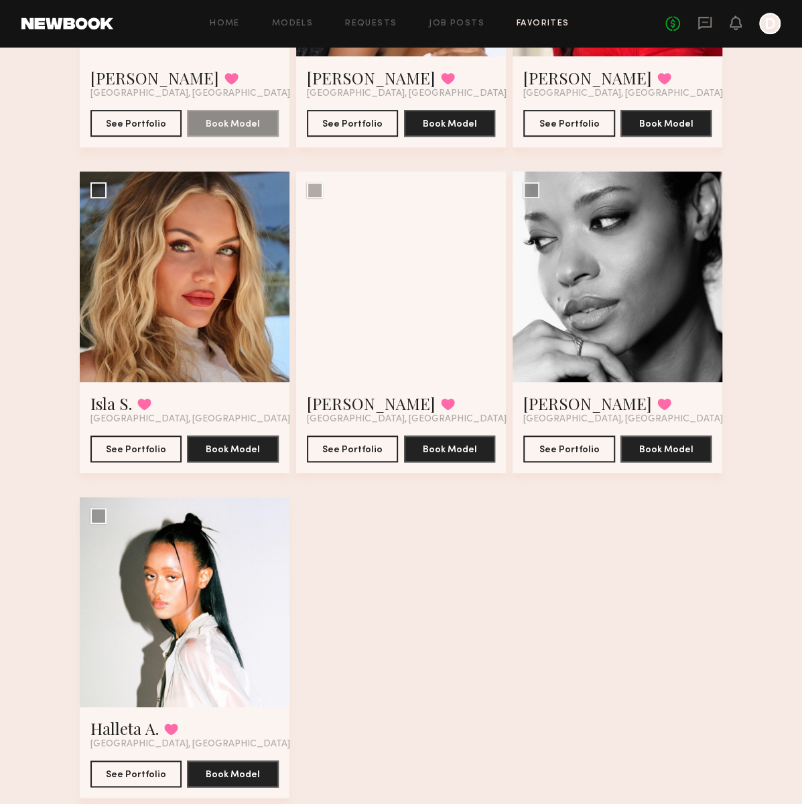
scroll to position [335, 0]
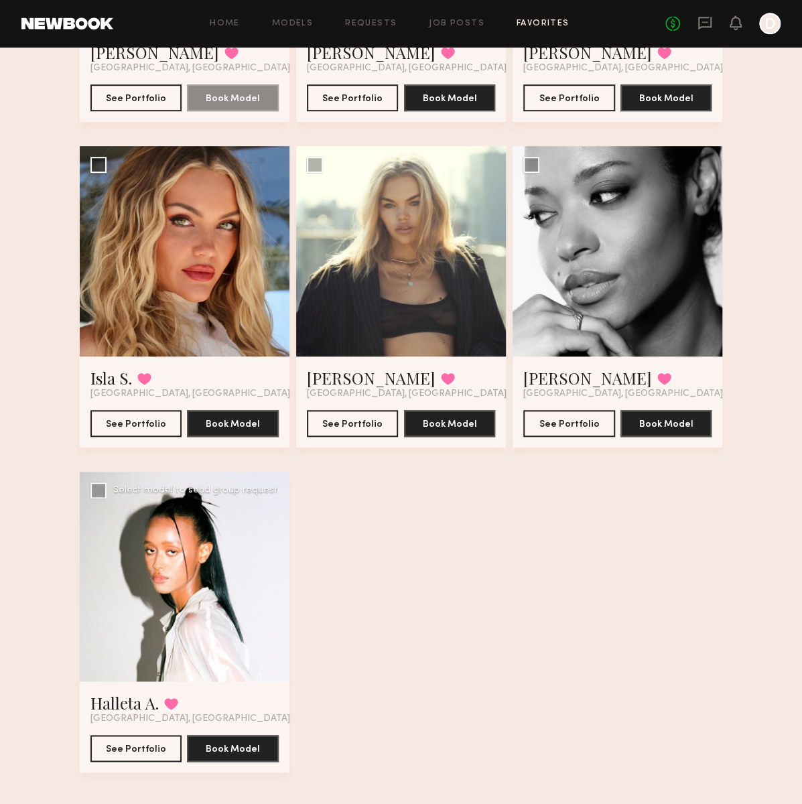
click at [197, 584] on div at bounding box center [185, 577] width 210 height 210
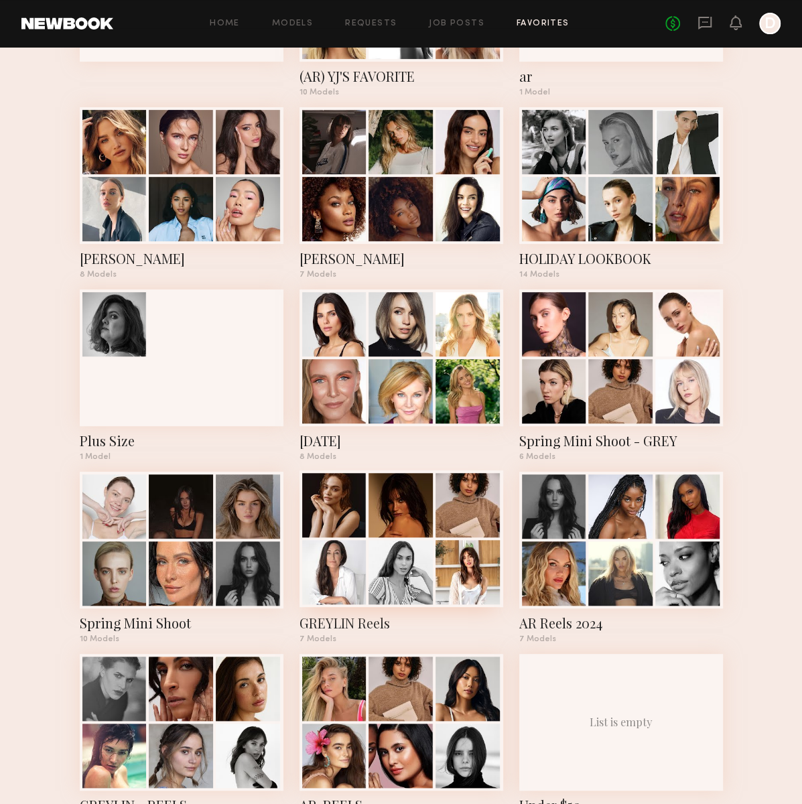
scroll to position [402, 0]
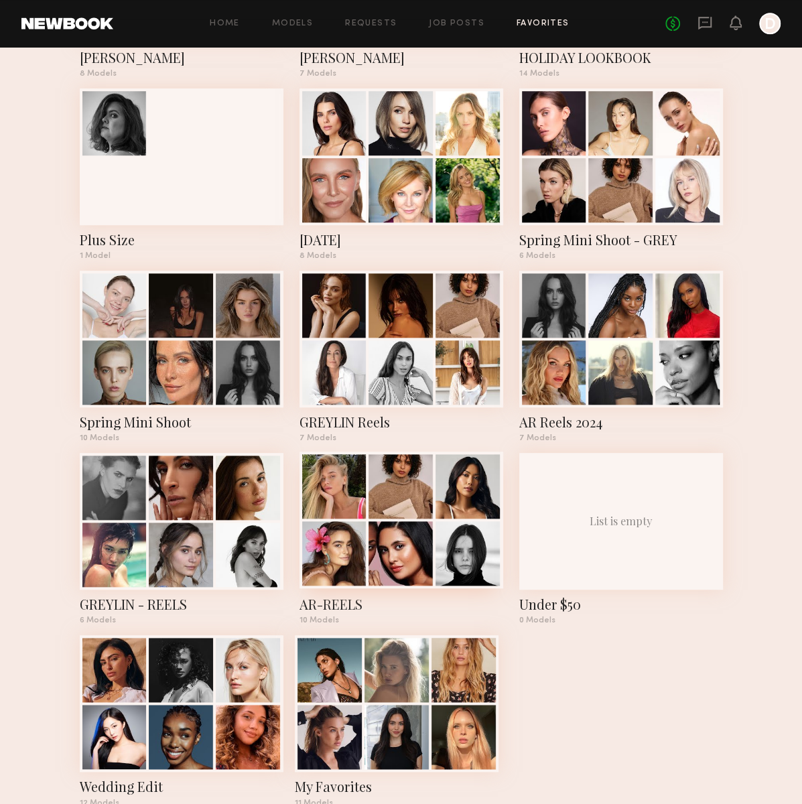
click at [406, 523] on div at bounding box center [401, 553] width 64 height 64
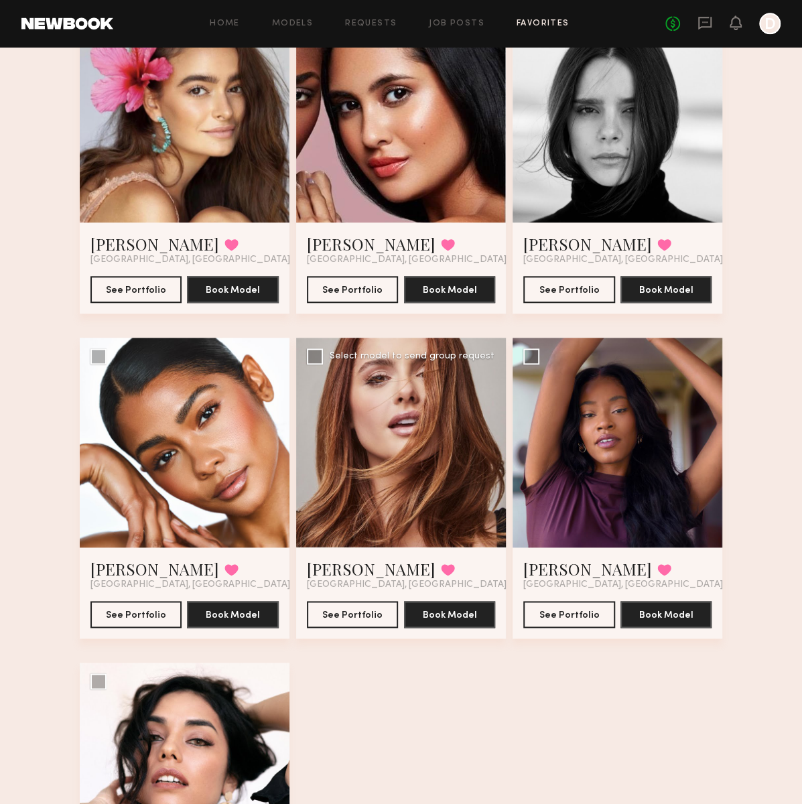
scroll to position [675, 0]
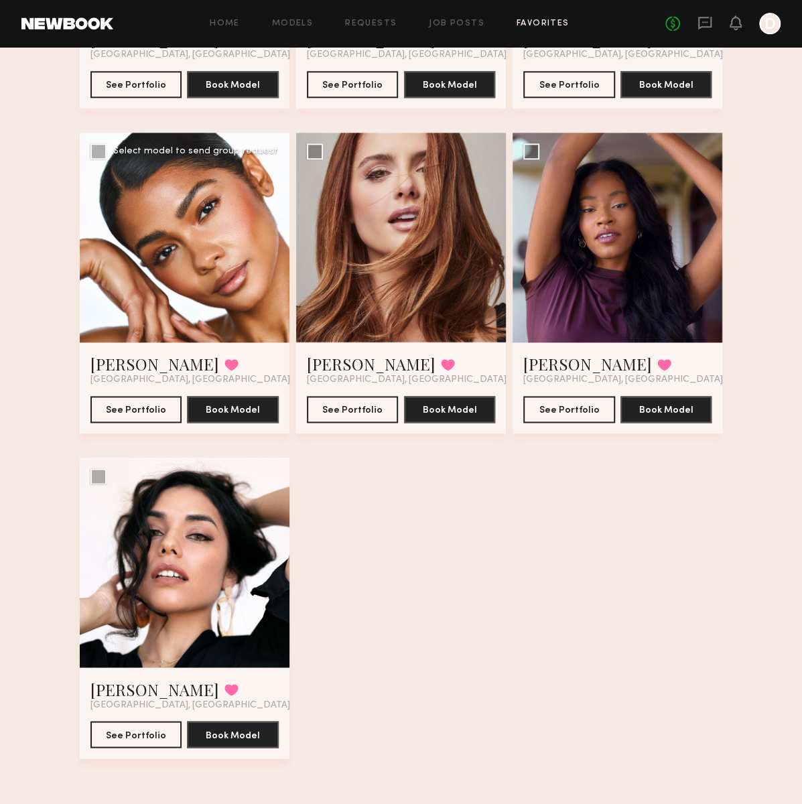
click at [181, 206] on div at bounding box center [185, 238] width 210 height 210
click at [208, 279] on div at bounding box center [185, 238] width 210 height 210
click at [115, 423] on div "Makaela H. Favorited Los Angeles, CA See Portfolio Book Model" at bounding box center [185, 387] width 210 height 91
click at [114, 421] on button "See Portfolio" at bounding box center [136, 408] width 92 height 27
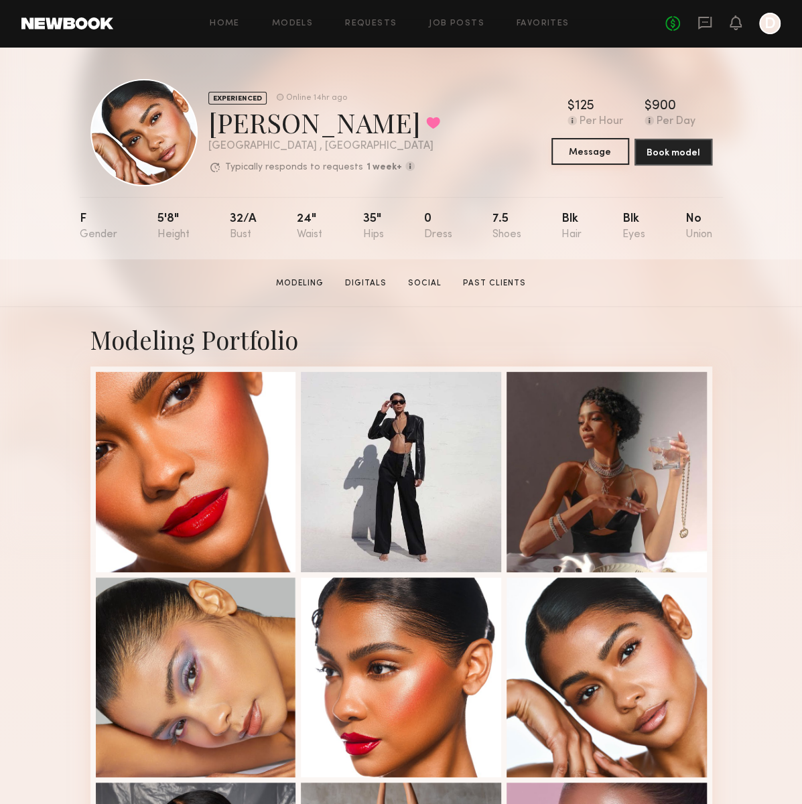
click at [603, 150] on button "Message" at bounding box center [590, 151] width 78 height 27
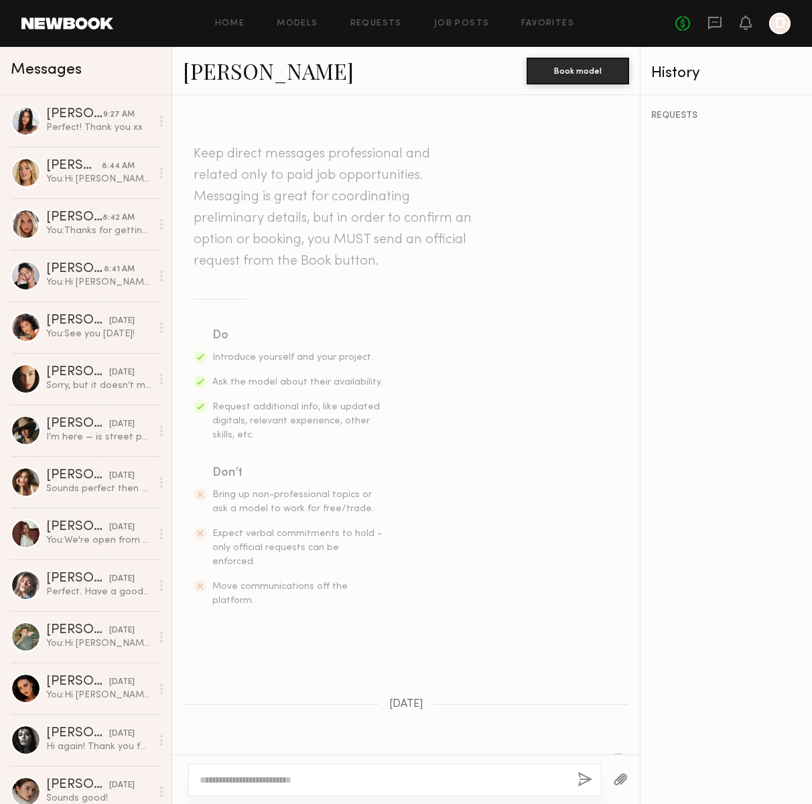
click at [499, 348] on section "Do Introduce yourself and your project. Ask the model about their availability.…" at bounding box center [406, 466] width 425 height 281
drag, startPoint x: 556, startPoint y: 389, endPoint x: 524, endPoint y: 145, distance: 246.0
click at [233, 73] on link "Makaela H." at bounding box center [268, 70] width 171 height 29
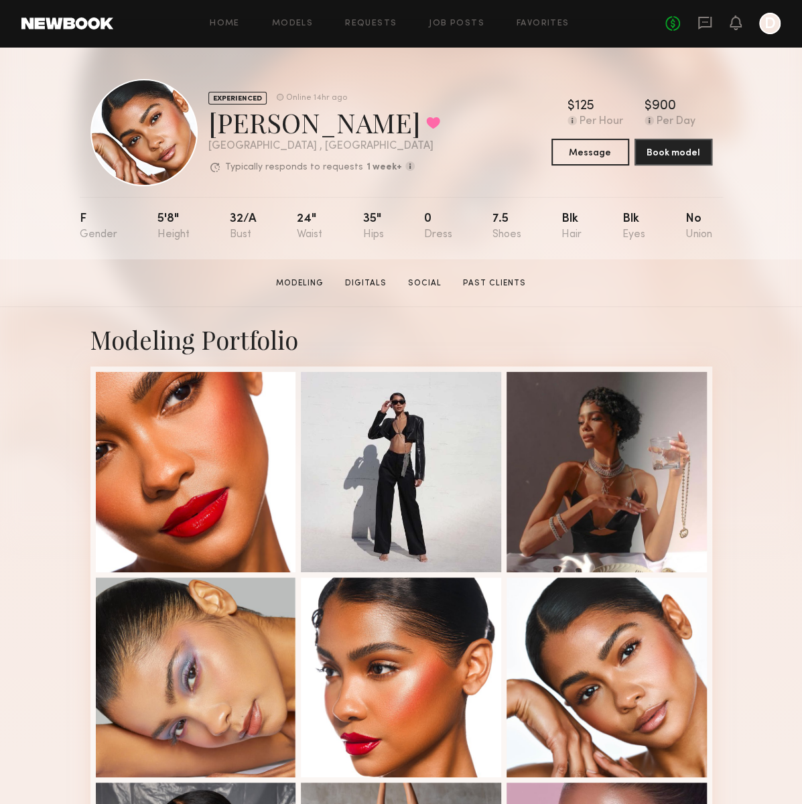
click at [66, 17] on link at bounding box center [67, 23] width 92 height 12
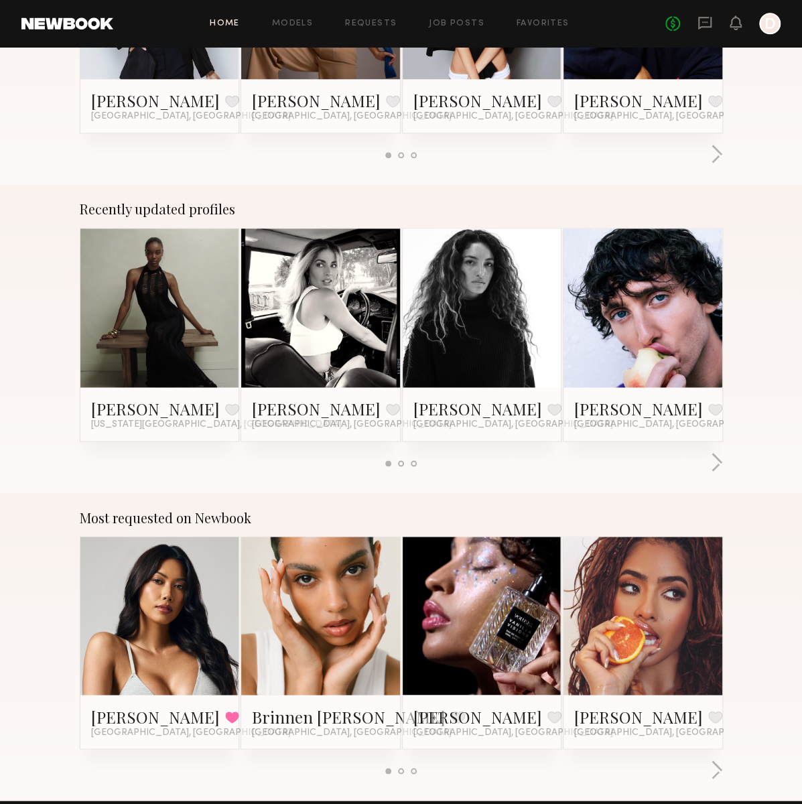
scroll to position [938, 0]
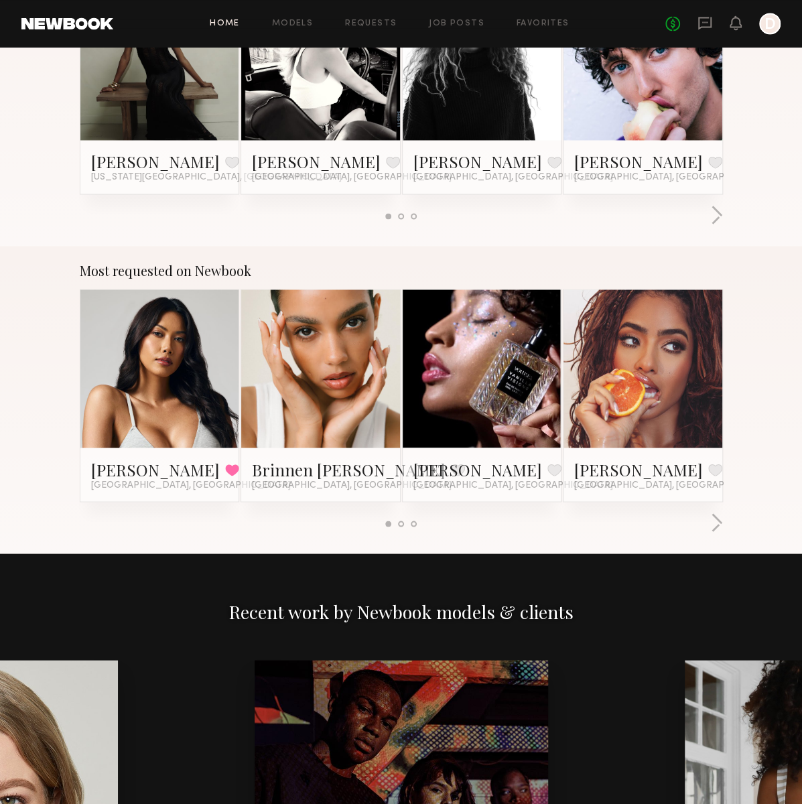
click at [314, 421] on link at bounding box center [320, 368] width 73 height 159
click at [683, 377] on div at bounding box center [643, 368] width 159 height 159
click at [612, 472] on link "Melissa B." at bounding box center [638, 468] width 129 height 21
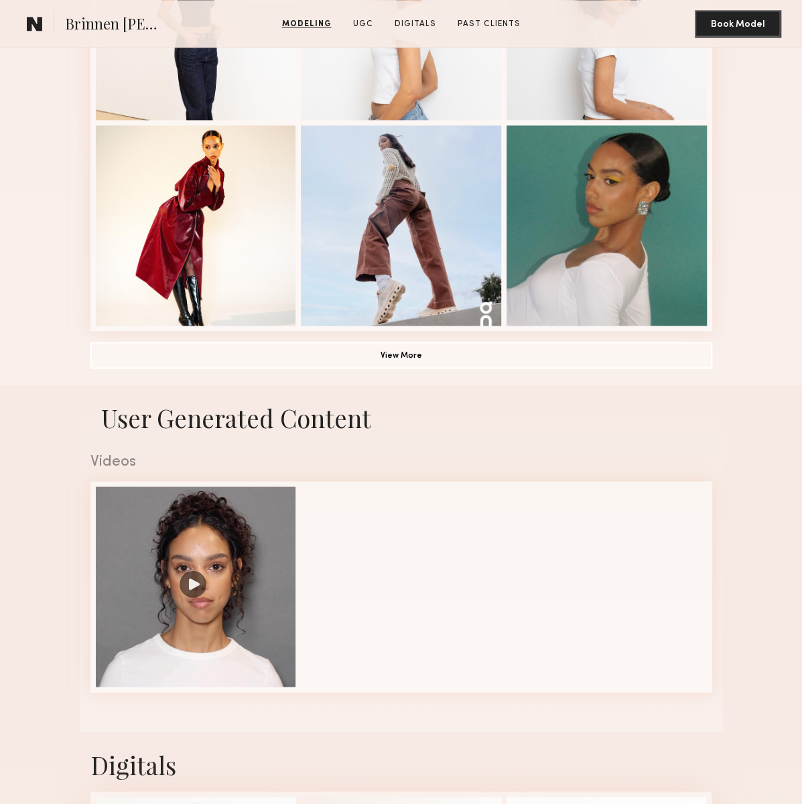
scroll to position [1005, 0]
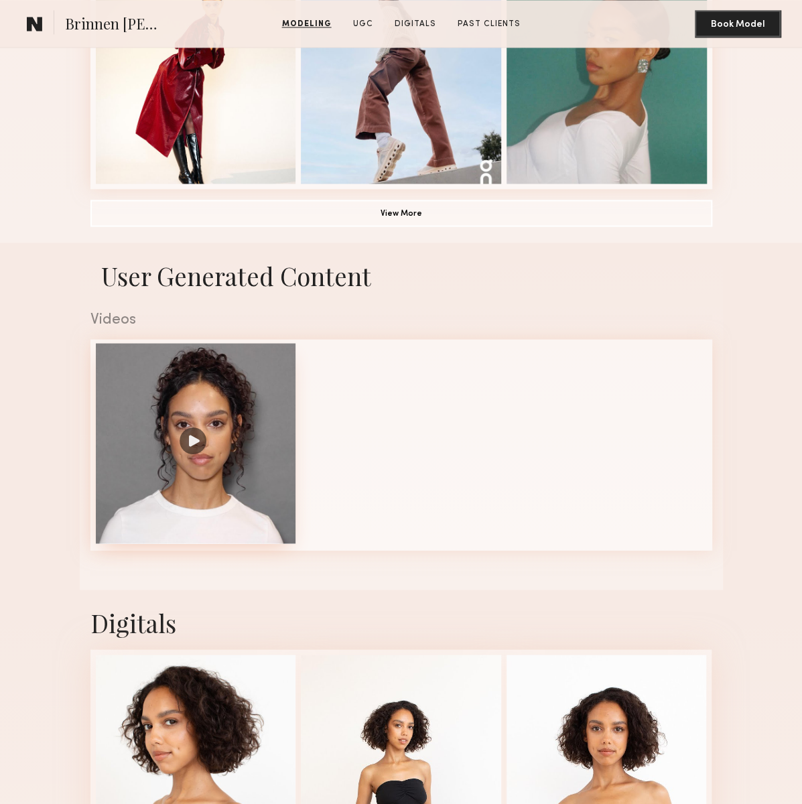
click at [184, 455] on div at bounding box center [196, 443] width 200 height 200
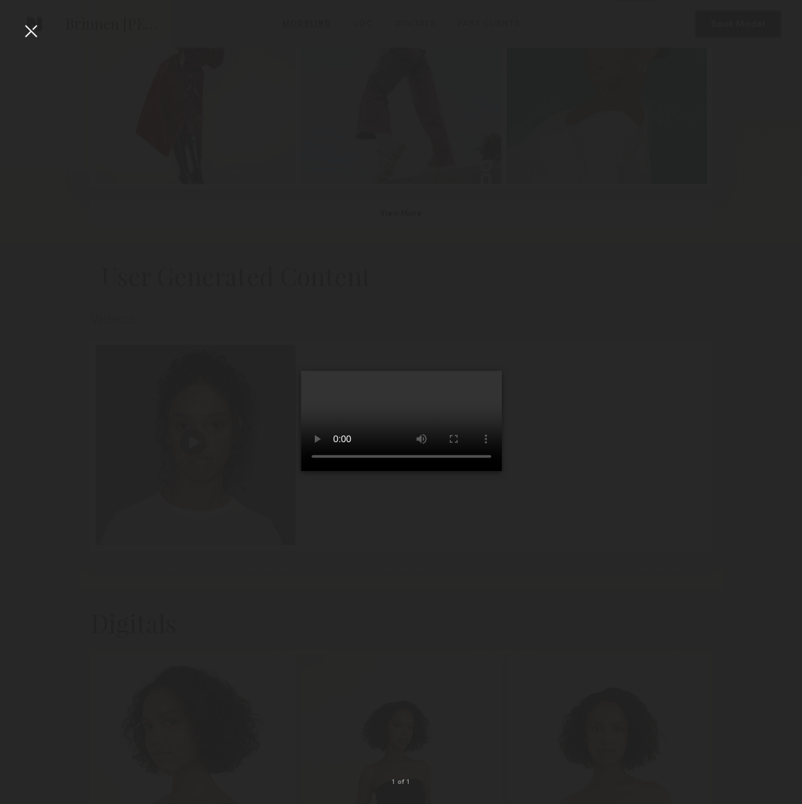
click at [25, 31] on div at bounding box center [30, 30] width 21 height 21
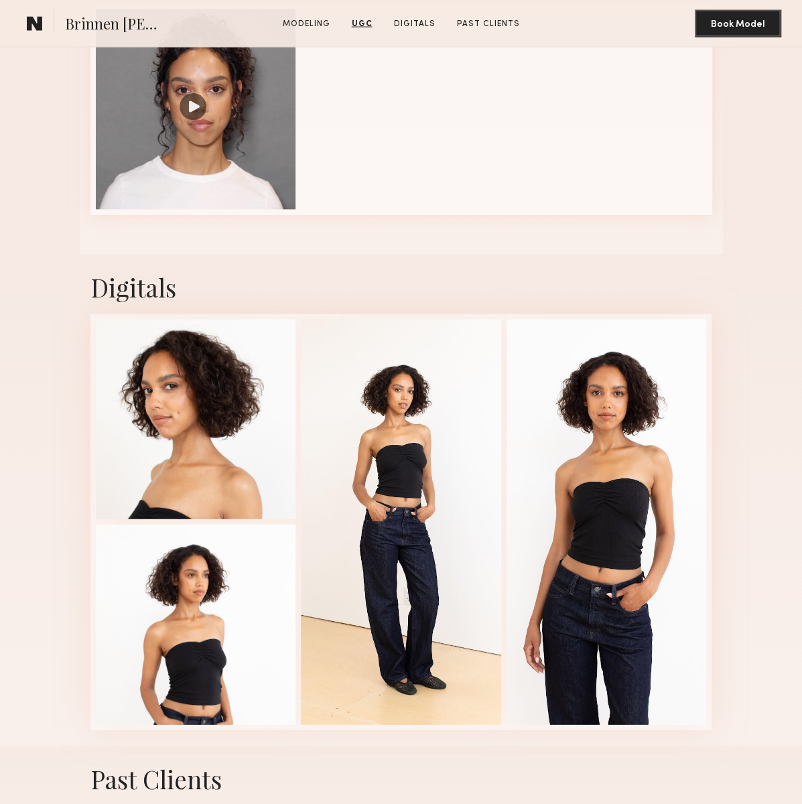
scroll to position [1541, 0]
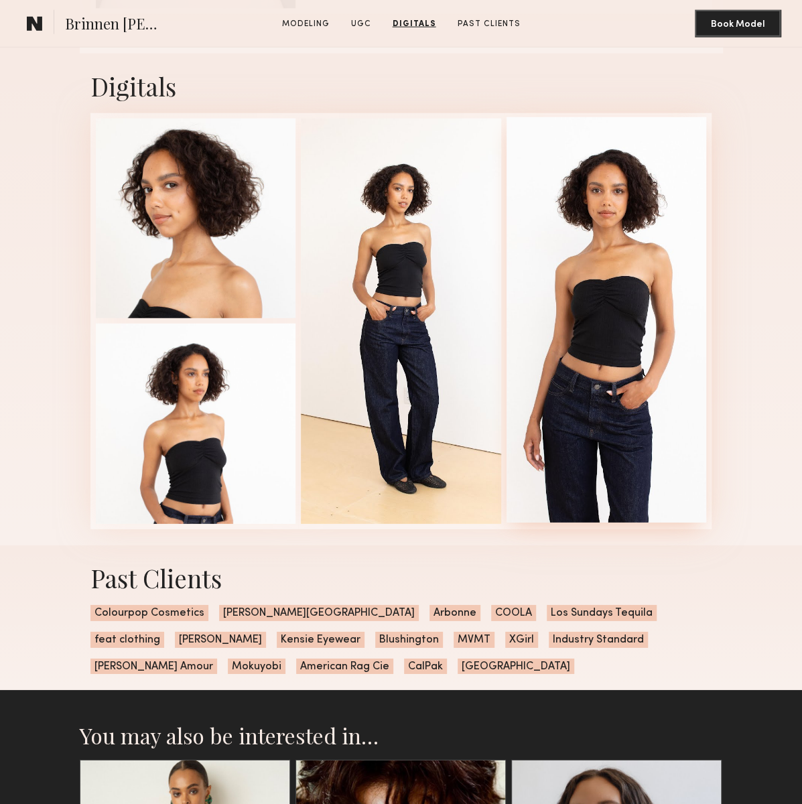
click at [598, 291] on div at bounding box center [607, 319] width 200 height 405
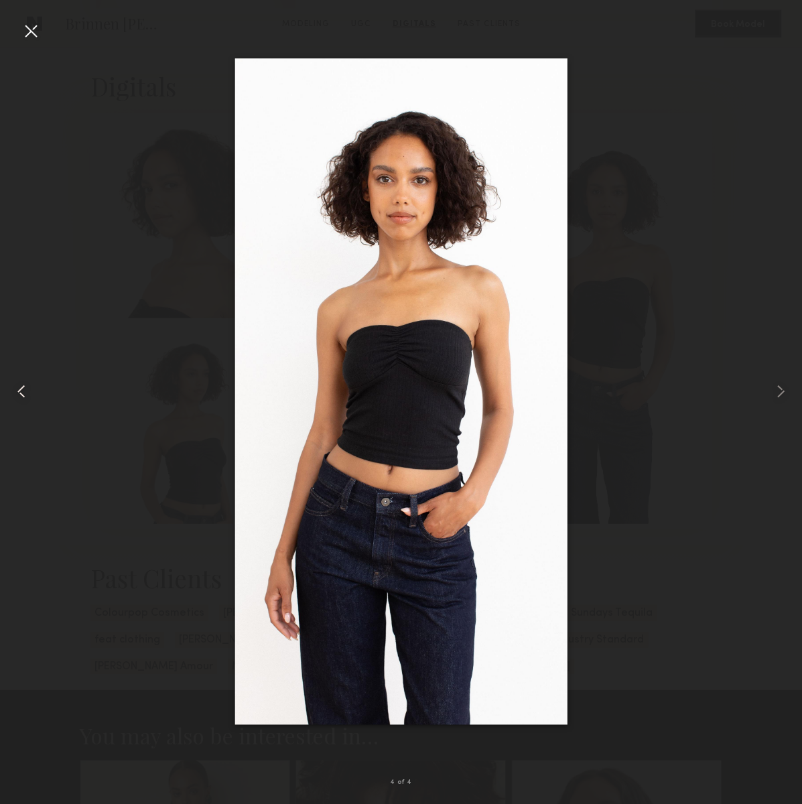
click at [25, 389] on common-icon at bounding box center [21, 391] width 21 height 21
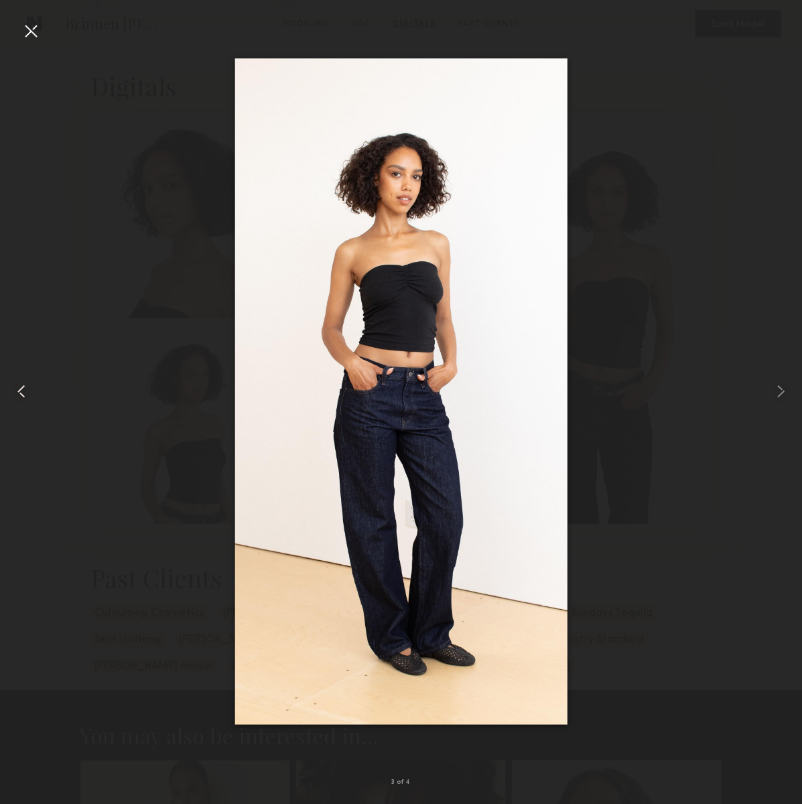
click at [25, 389] on common-icon at bounding box center [21, 391] width 21 height 21
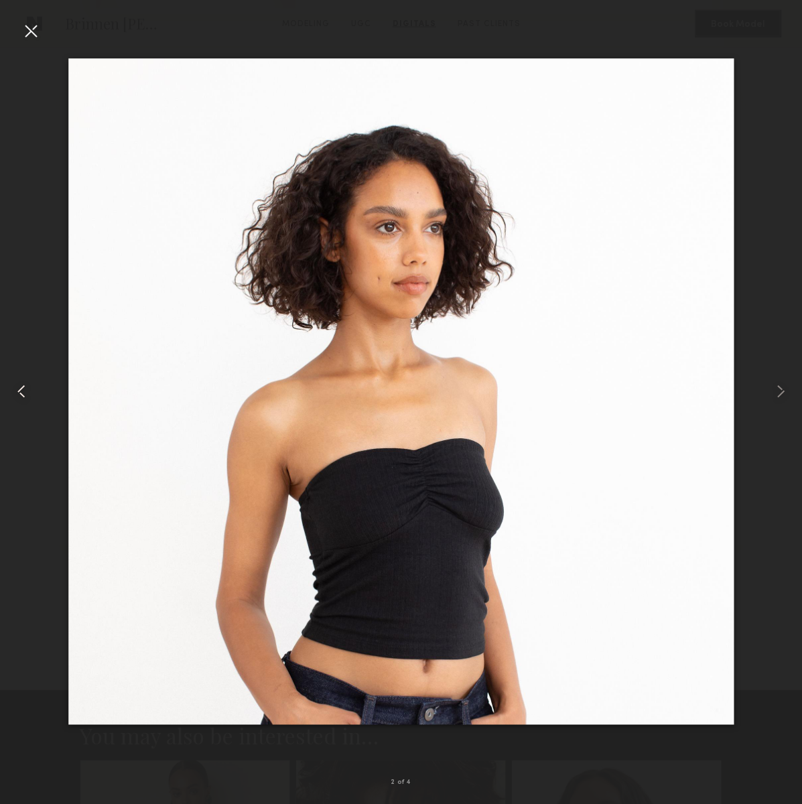
click at [25, 389] on common-icon at bounding box center [21, 391] width 21 height 21
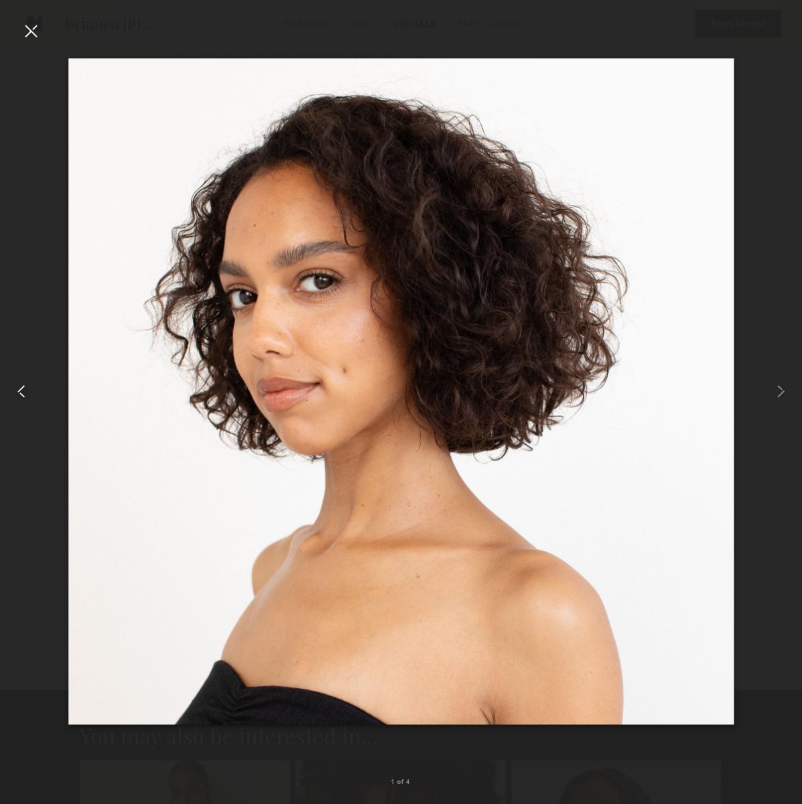
click at [25, 389] on common-icon at bounding box center [21, 391] width 21 height 21
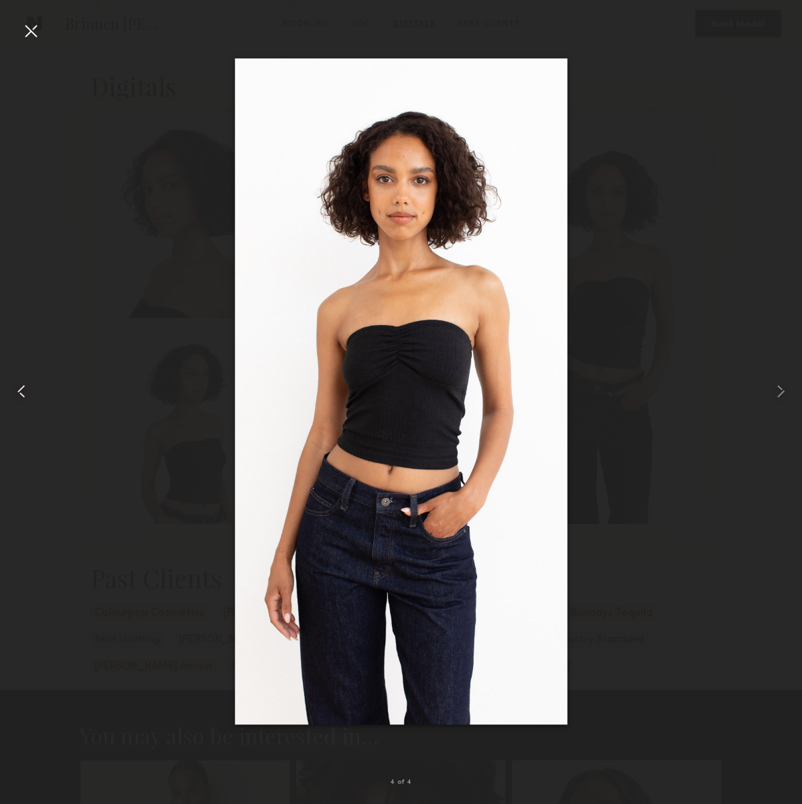
click at [25, 389] on common-icon at bounding box center [21, 391] width 21 height 21
